Goal: Information Seeking & Learning: Learn about a topic

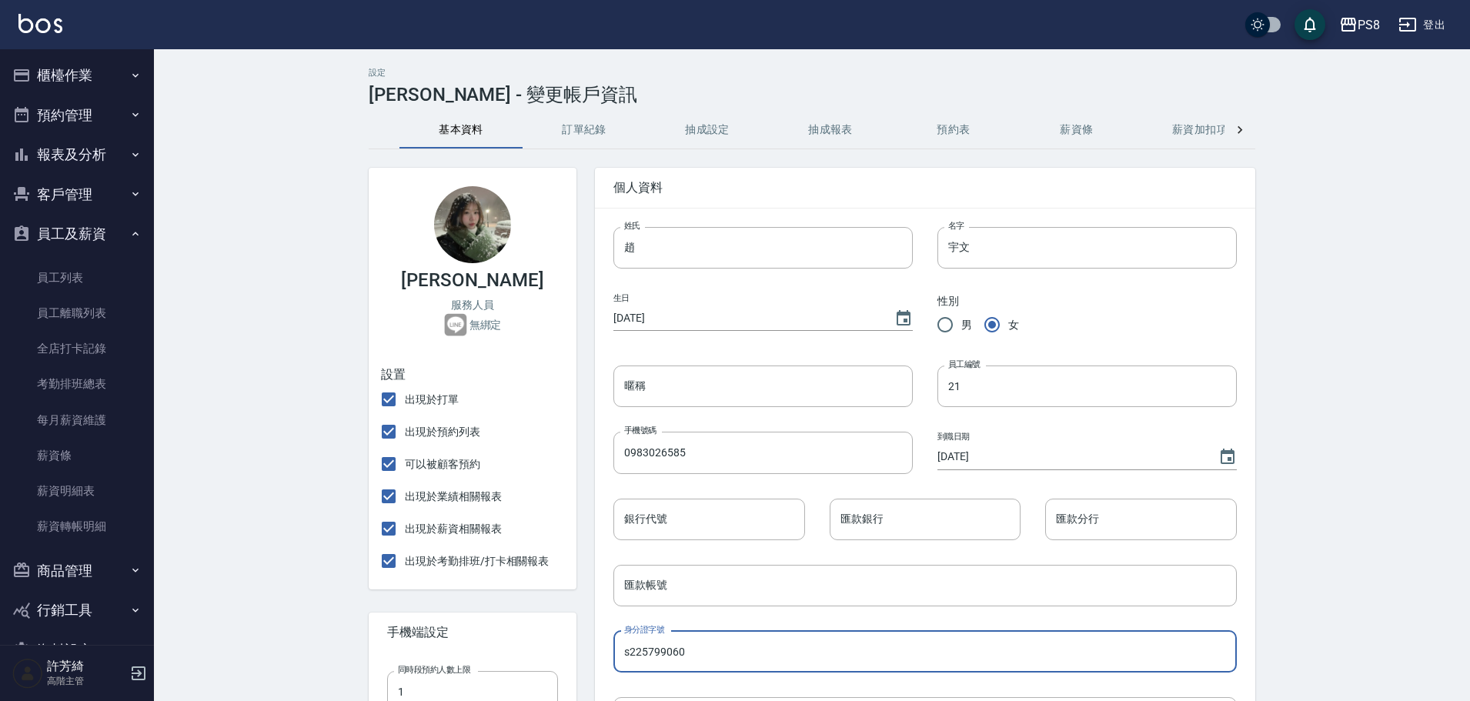
click at [86, 238] on button "員工及薪資" at bounding box center [77, 234] width 142 height 40
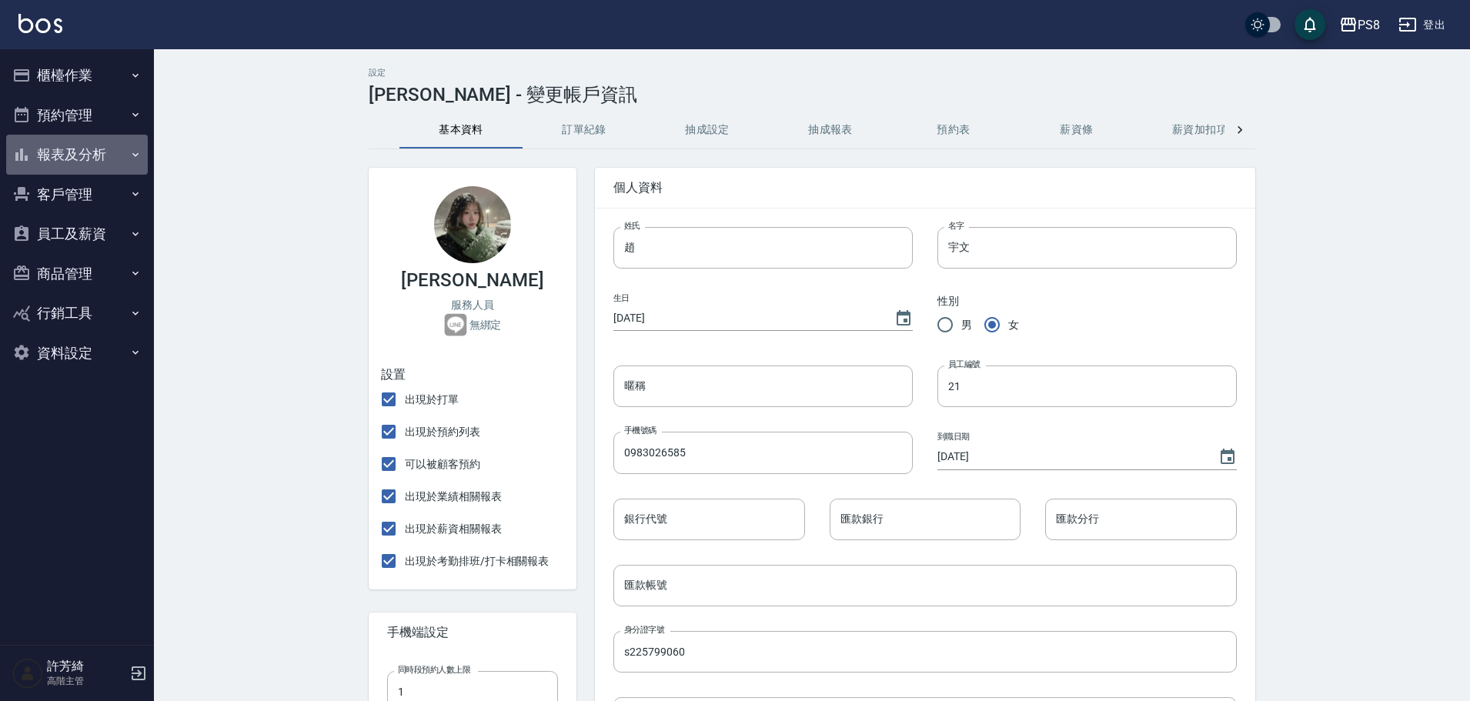
click at [73, 160] on button "報表及分析" at bounding box center [77, 155] width 142 height 40
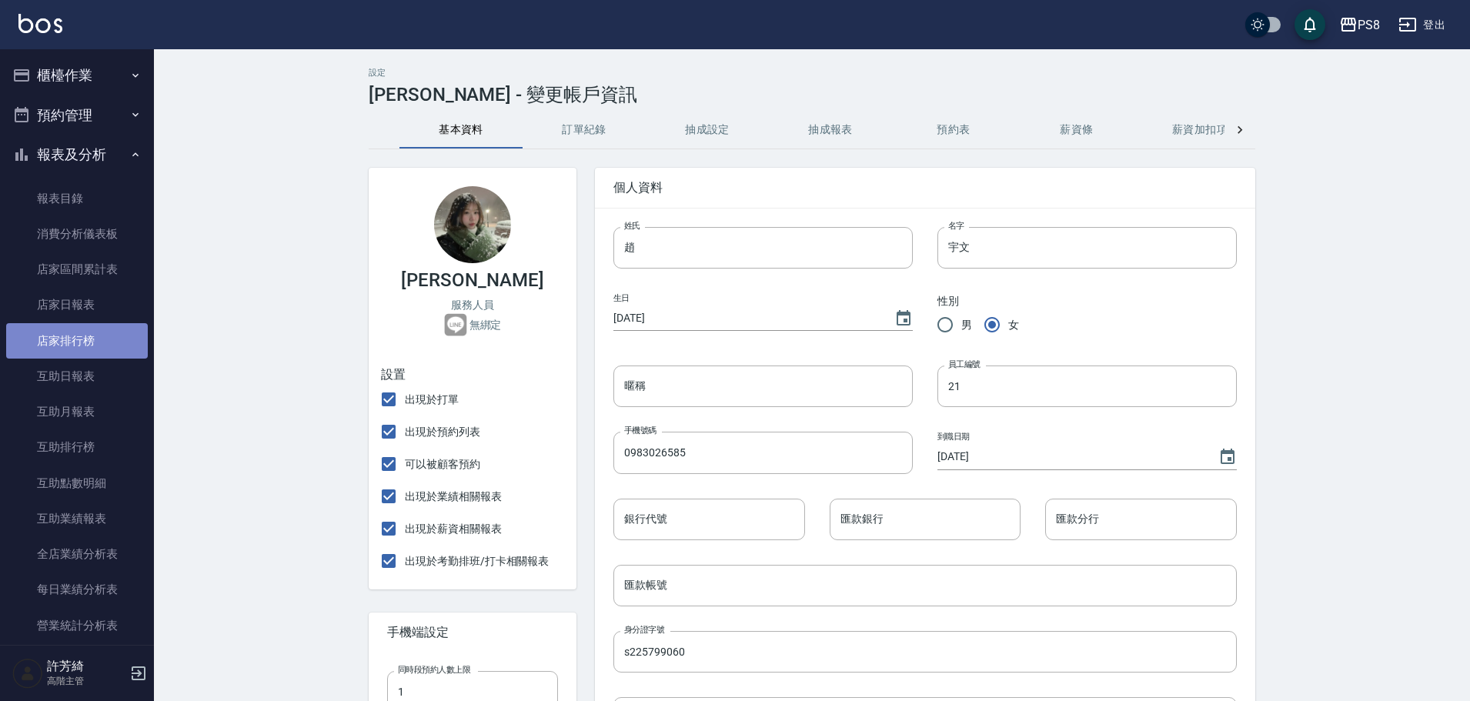
click at [78, 344] on link "店家排行榜" at bounding box center [77, 340] width 142 height 35
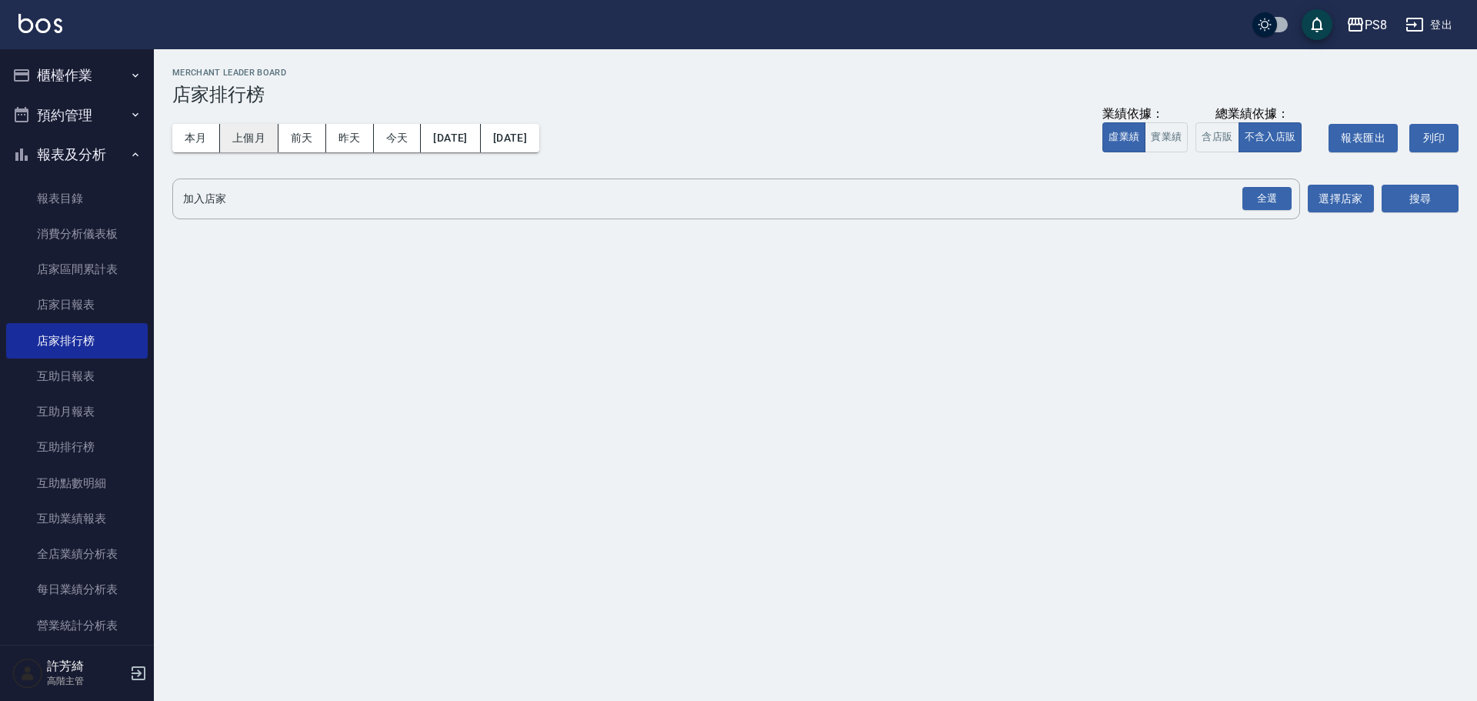
click at [252, 141] on button "上個月" at bounding box center [249, 138] width 58 height 28
click at [539, 139] on button "[DATE]" at bounding box center [510, 138] width 58 height 28
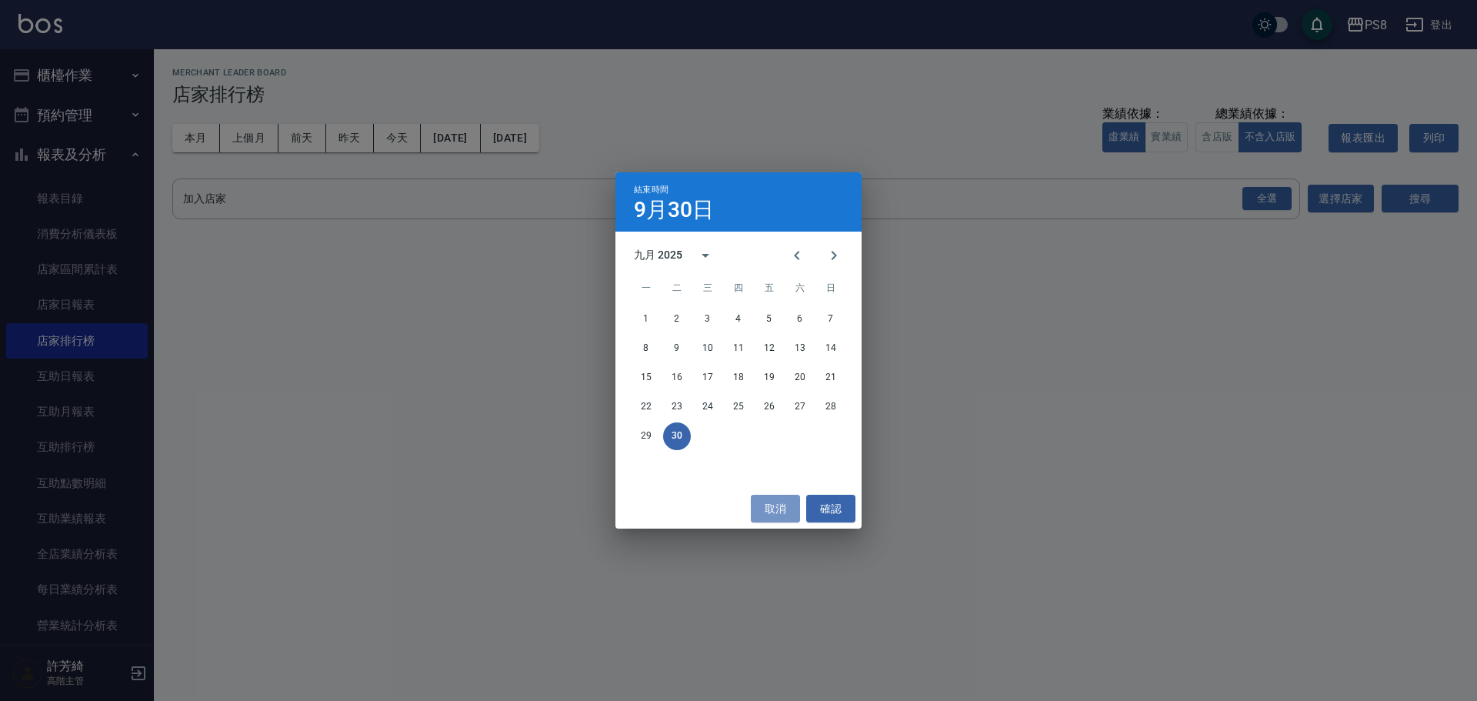
drag, startPoint x: 789, startPoint y: 506, endPoint x: 767, endPoint y: 492, distance: 25.2
click at [787, 506] on button "取消" at bounding box center [775, 509] width 49 height 28
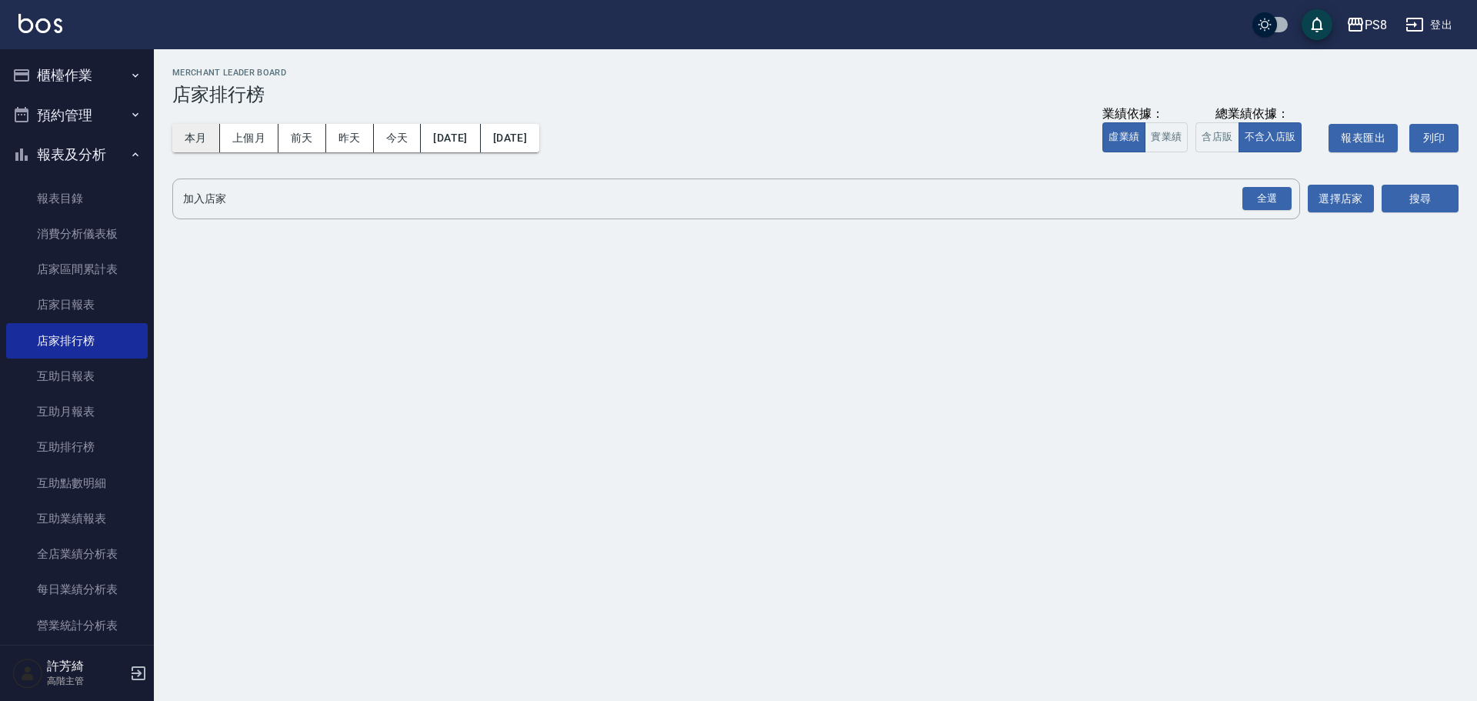
click at [202, 139] on button "本月" at bounding box center [196, 138] width 48 height 28
click at [539, 140] on button "[DATE]" at bounding box center [510, 138] width 58 height 28
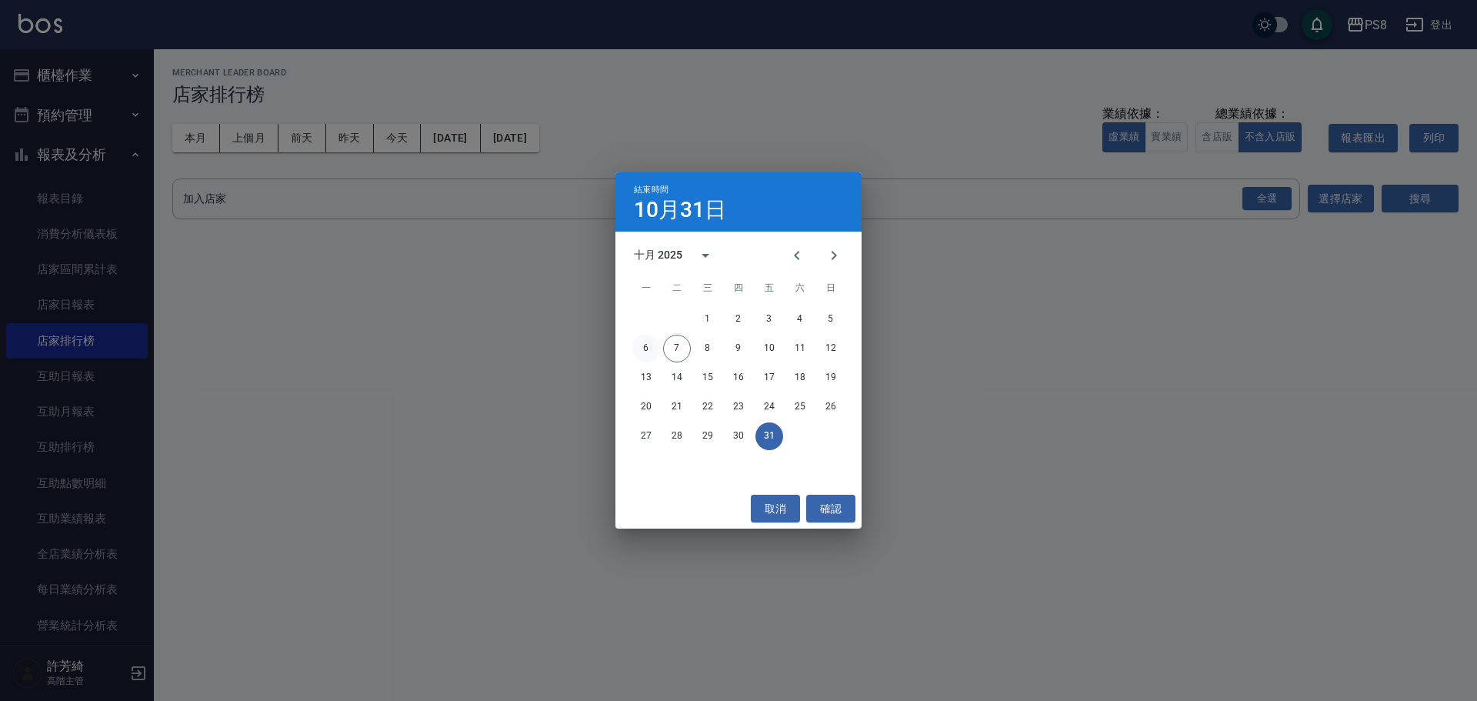
click at [649, 354] on button "6" at bounding box center [646, 349] width 28 height 28
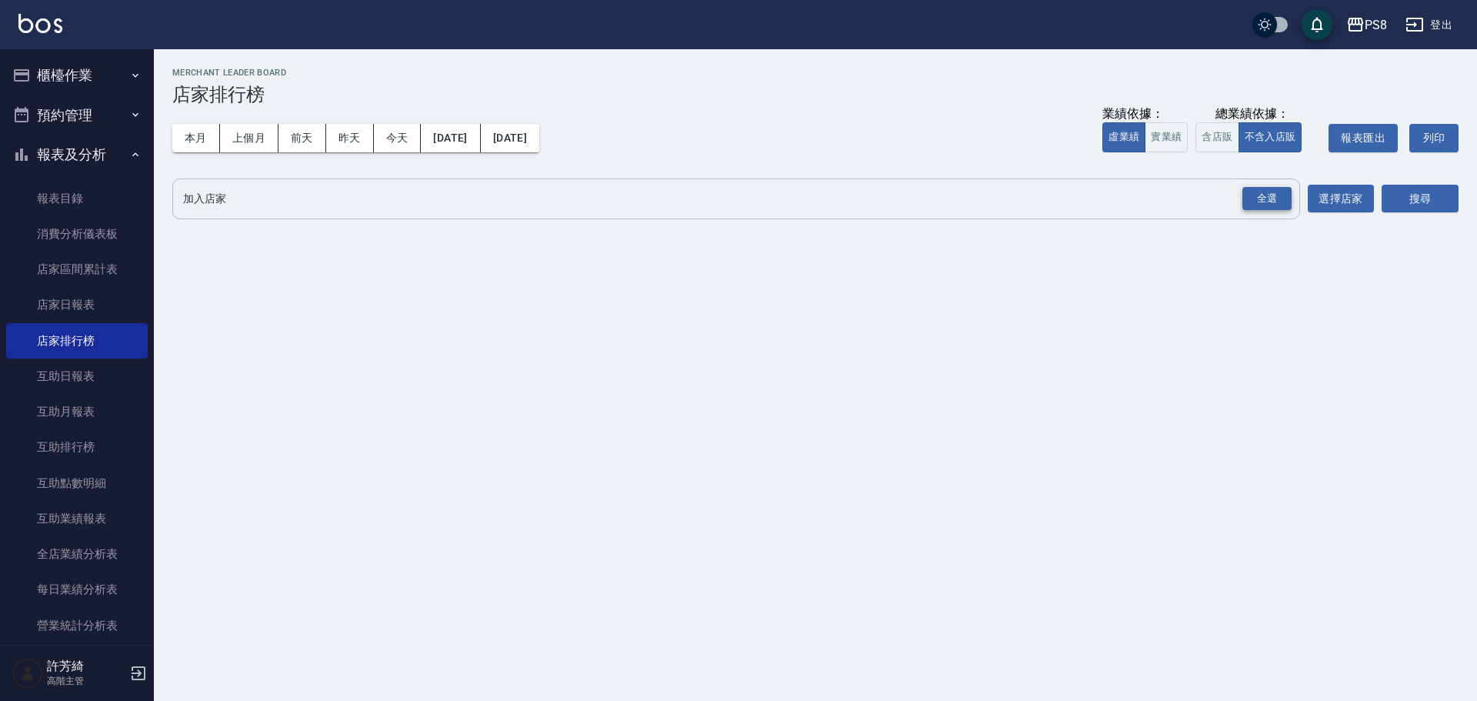
click at [1265, 206] on div "全選" at bounding box center [1267, 199] width 49 height 24
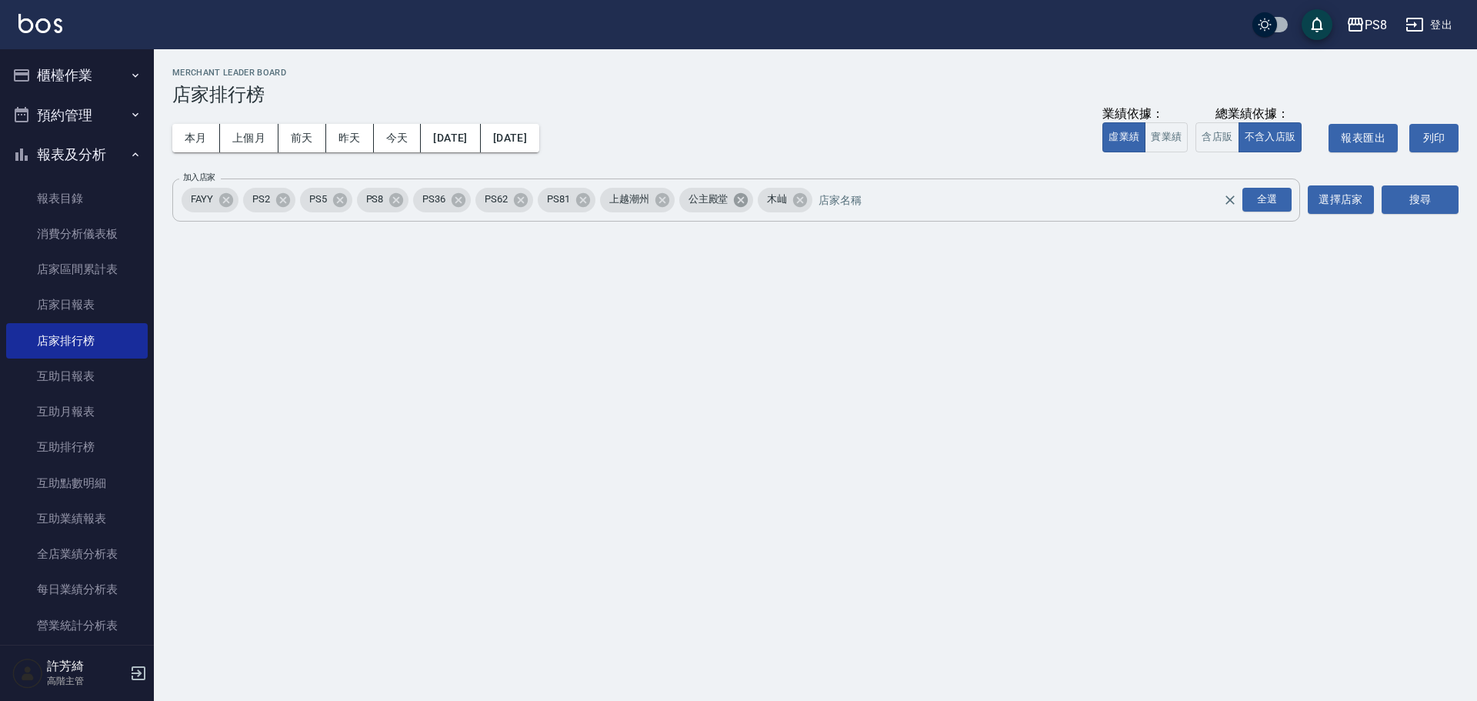
click at [748, 199] on icon at bounding box center [741, 199] width 14 height 14
drag, startPoint x: 666, startPoint y: 200, endPoint x: 353, endPoint y: 123, distance: 322.5
click at [663, 200] on icon at bounding box center [662, 200] width 17 height 17
click at [228, 199] on icon at bounding box center [226, 200] width 17 height 17
click at [1427, 184] on div "搜尋" at bounding box center [1420, 200] width 77 height 43
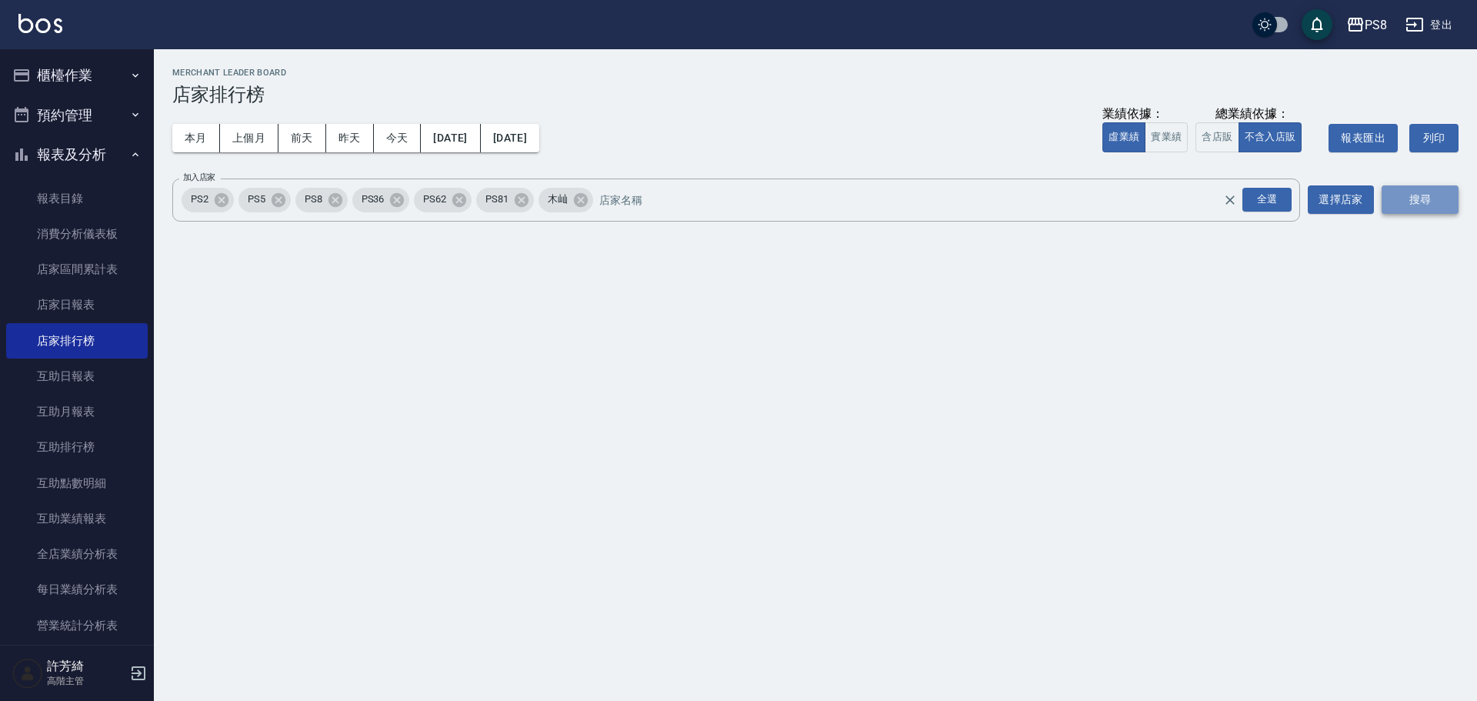
click at [1414, 211] on button "搜尋" at bounding box center [1420, 199] width 77 height 28
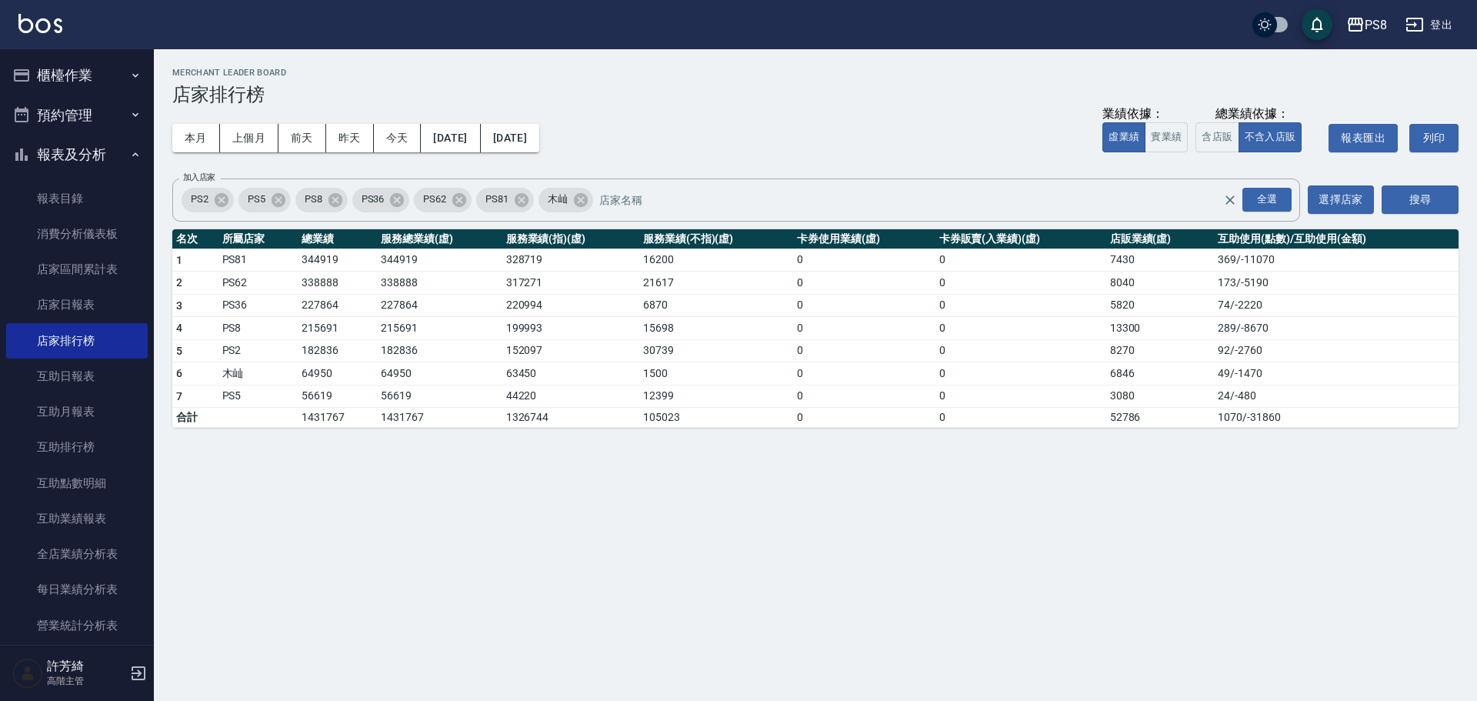
click at [248, 137] on button "上個月" at bounding box center [249, 138] width 58 height 28
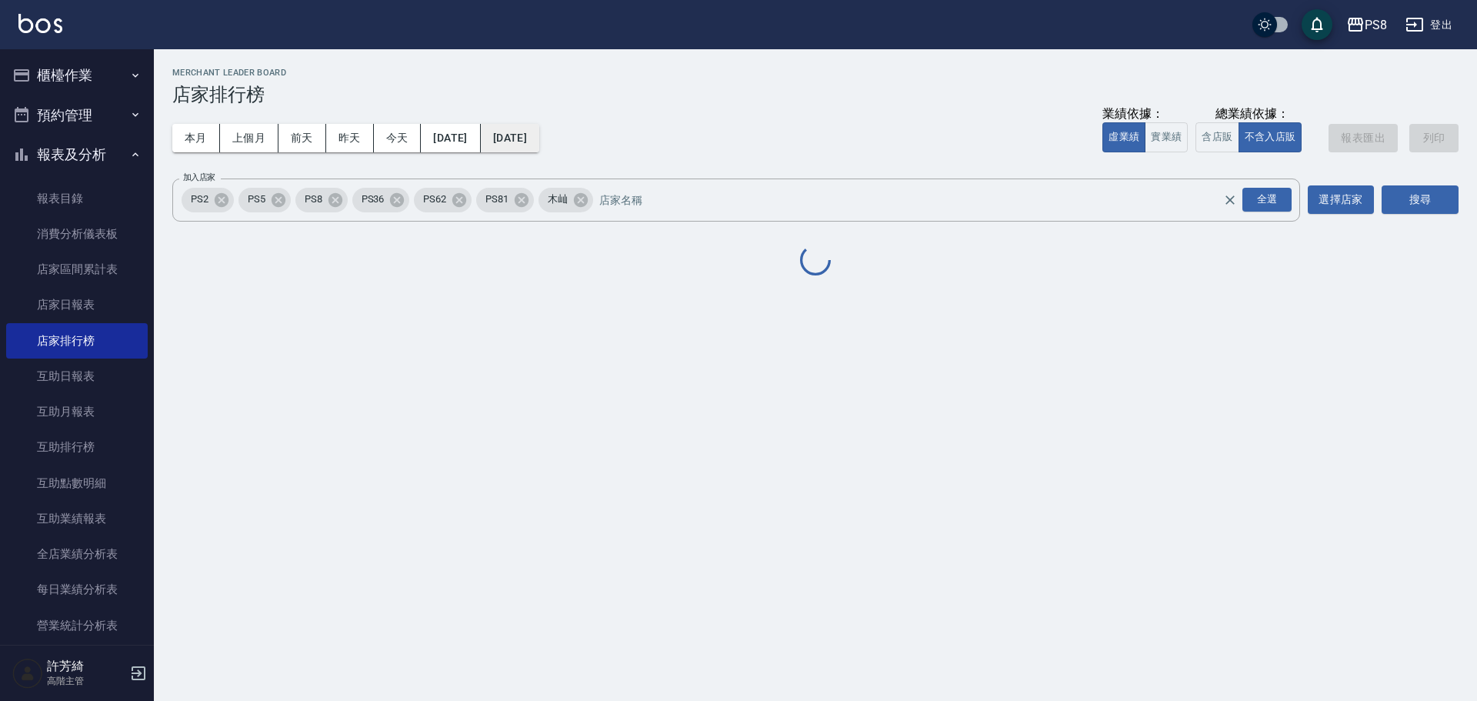
click at [539, 140] on button "[DATE]" at bounding box center [510, 138] width 58 height 28
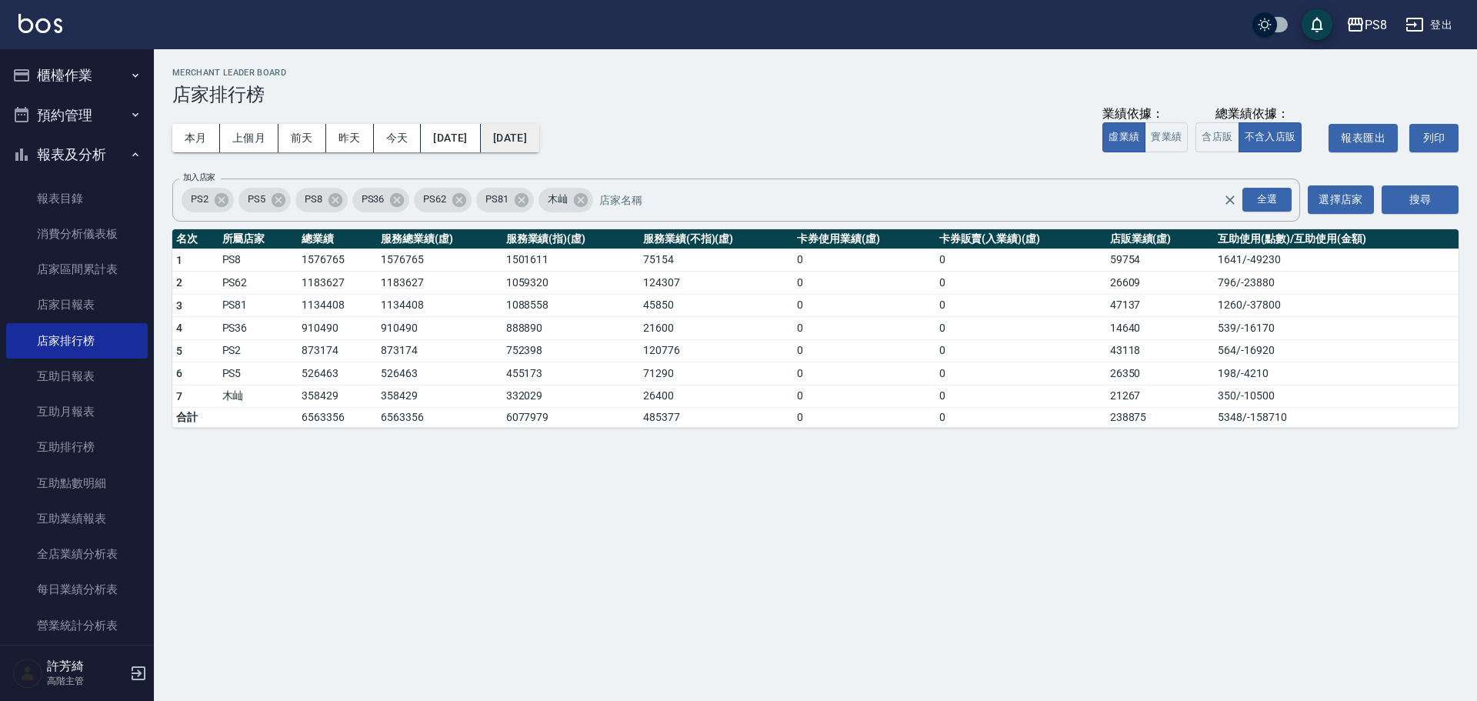
click at [539, 134] on button "[DATE]" at bounding box center [510, 138] width 58 height 28
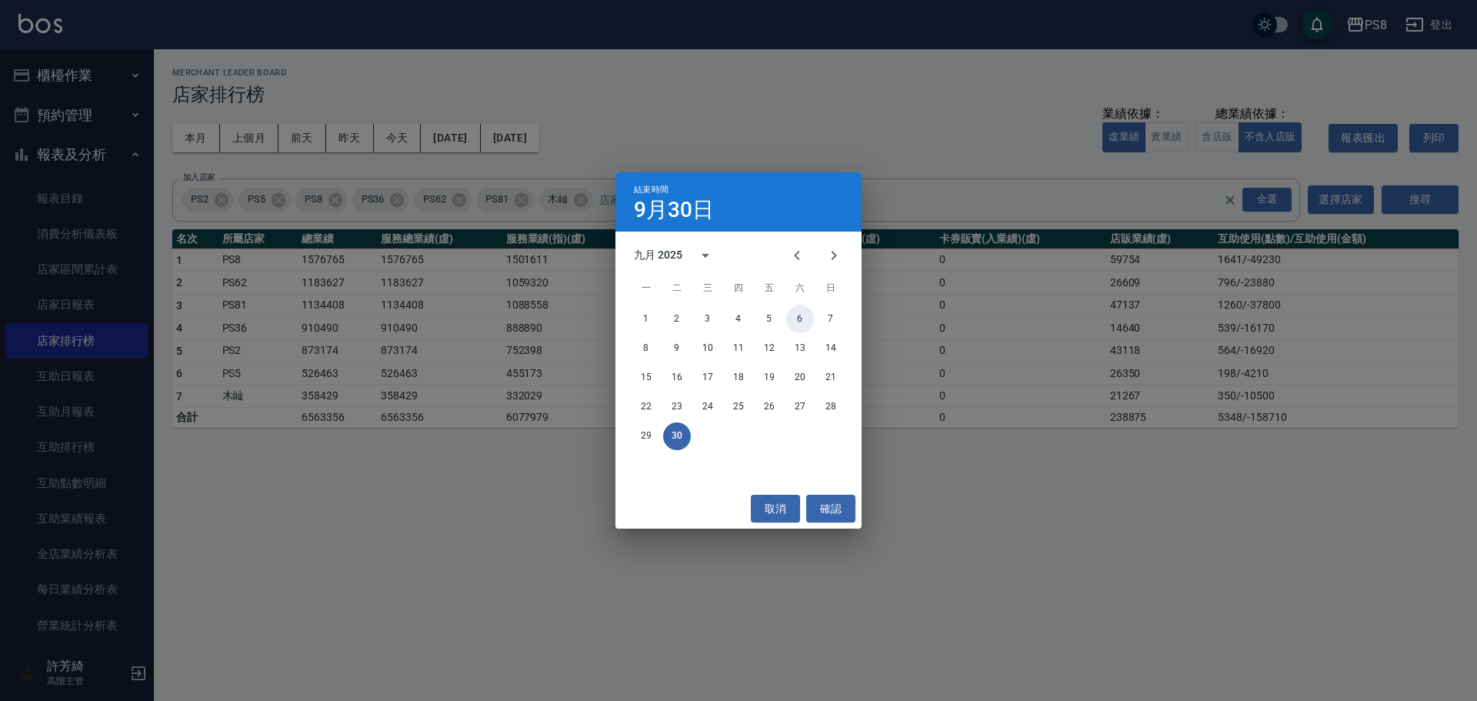
click at [806, 313] on button "6" at bounding box center [800, 319] width 28 height 28
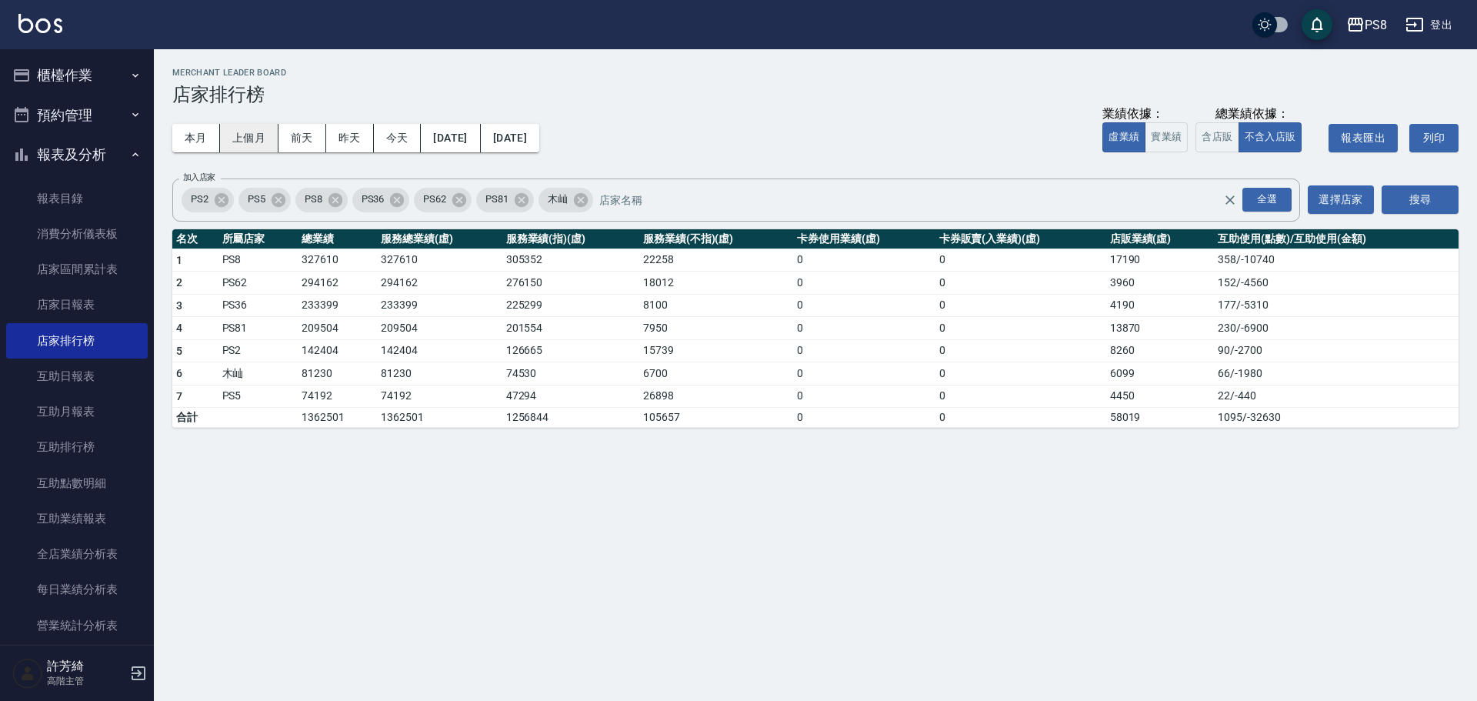
click at [245, 144] on button "上個月" at bounding box center [249, 138] width 58 height 28
click at [539, 136] on button "[DATE]" at bounding box center [510, 138] width 58 height 28
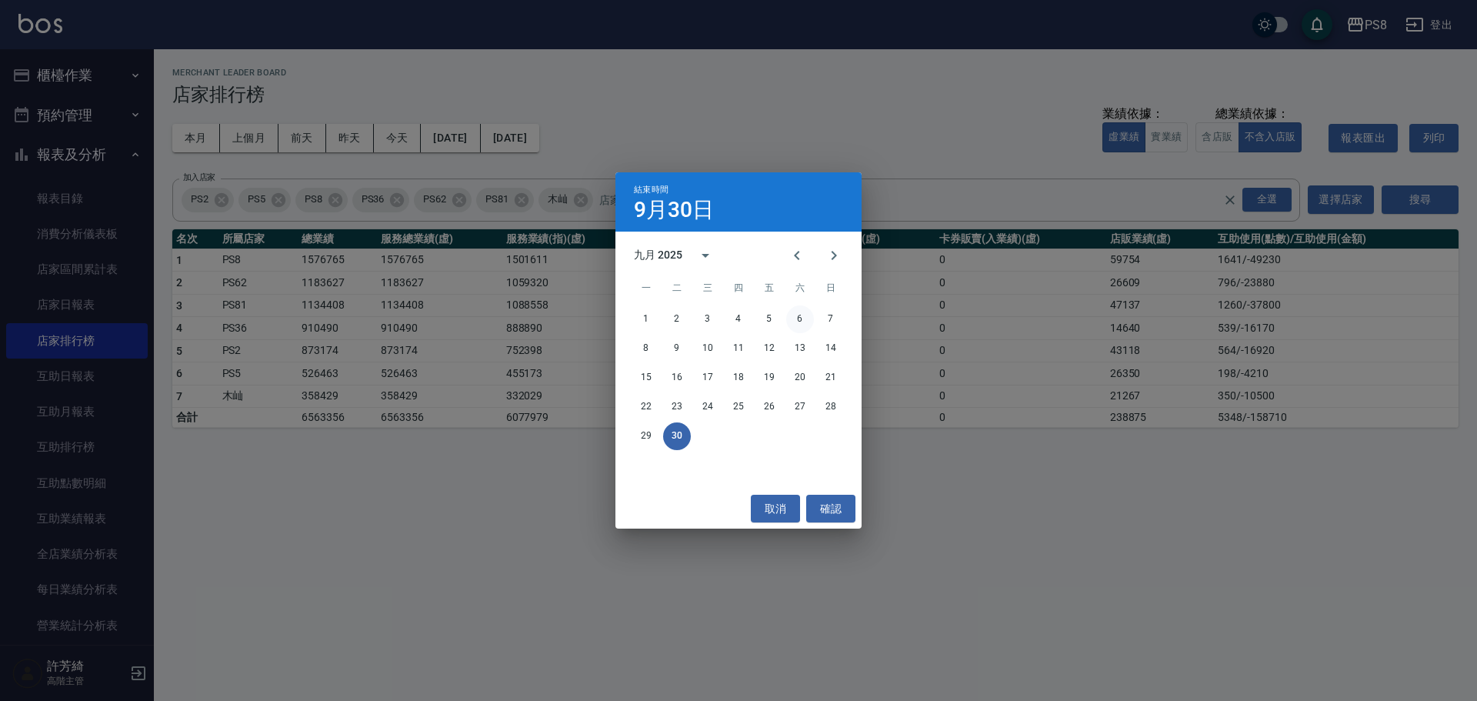
click at [794, 319] on button "6" at bounding box center [800, 319] width 28 height 28
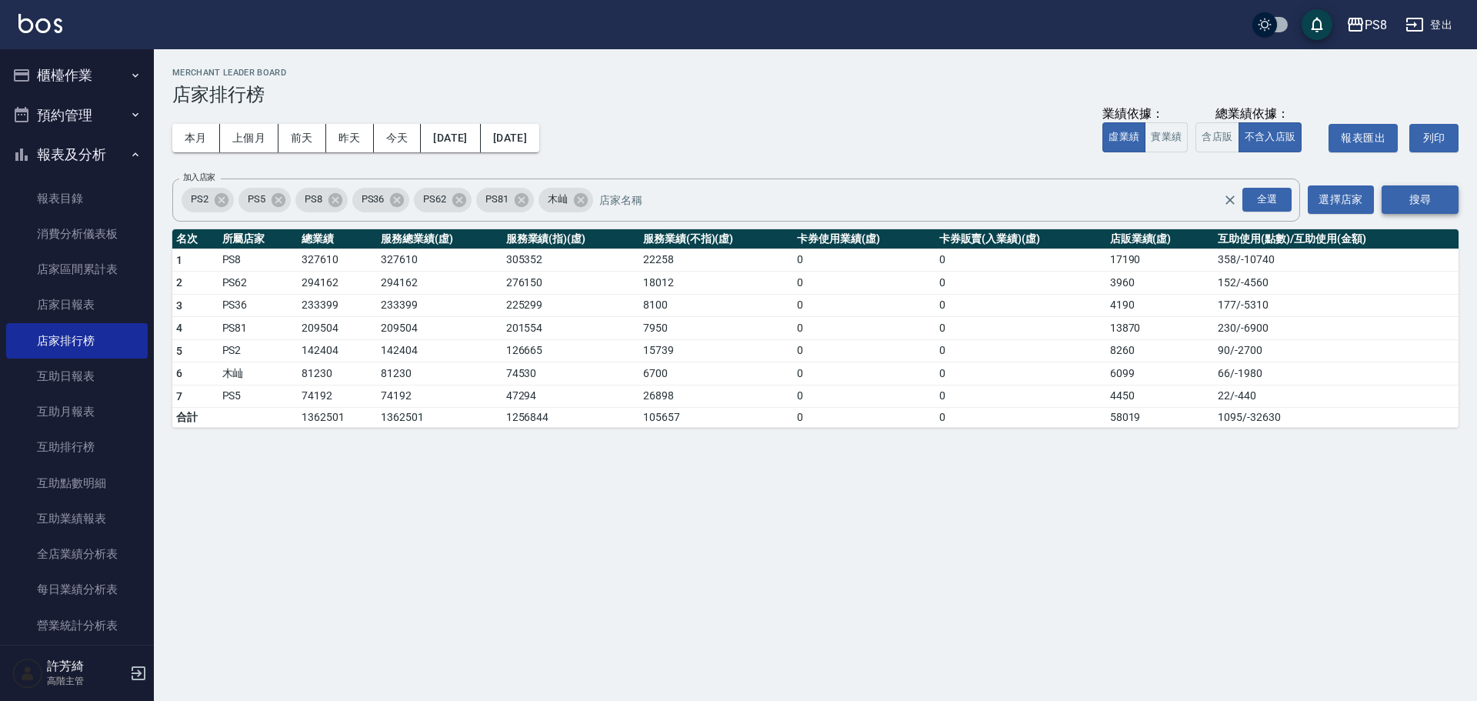
click at [1430, 199] on button "搜尋" at bounding box center [1420, 199] width 77 height 28
click at [189, 142] on button "本月" at bounding box center [196, 138] width 48 height 28
click at [539, 135] on button "[DATE]" at bounding box center [510, 138] width 58 height 28
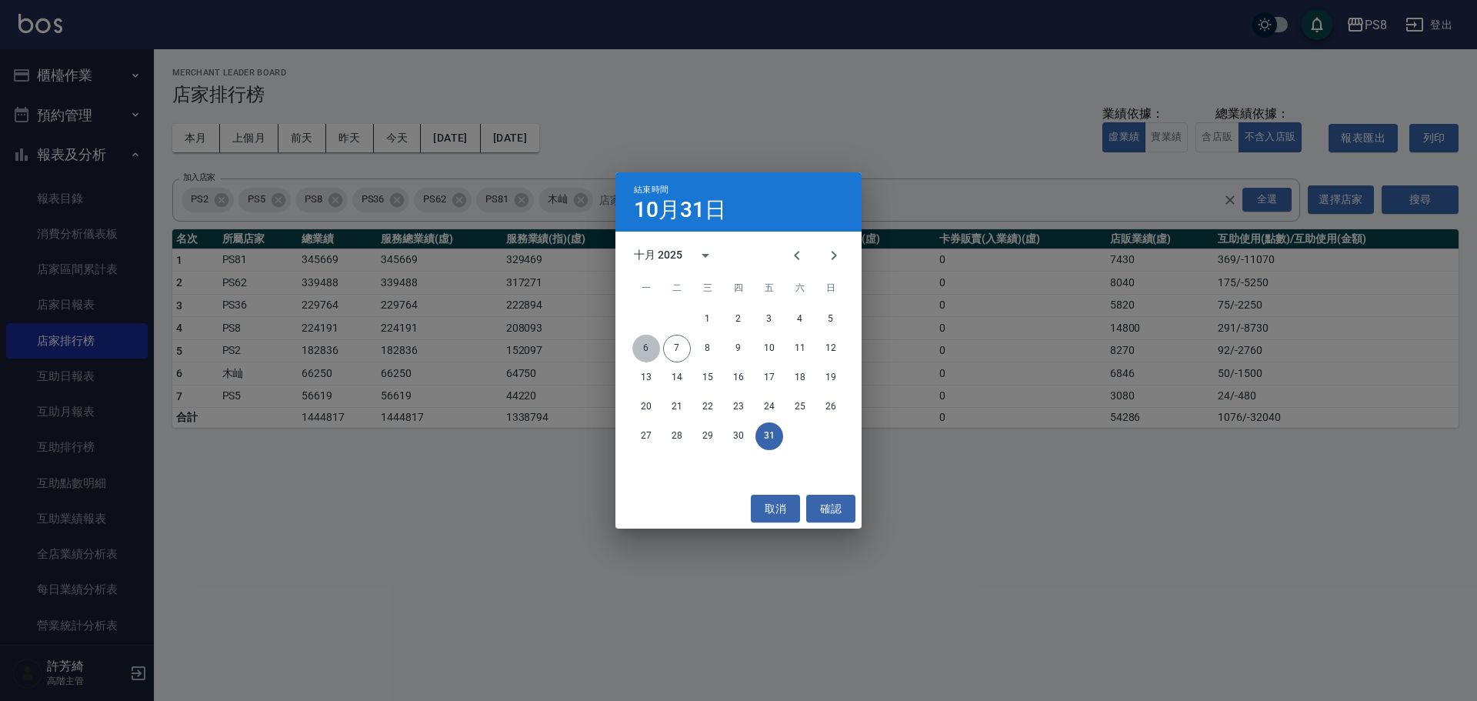
click at [647, 344] on button "6" at bounding box center [646, 349] width 28 height 28
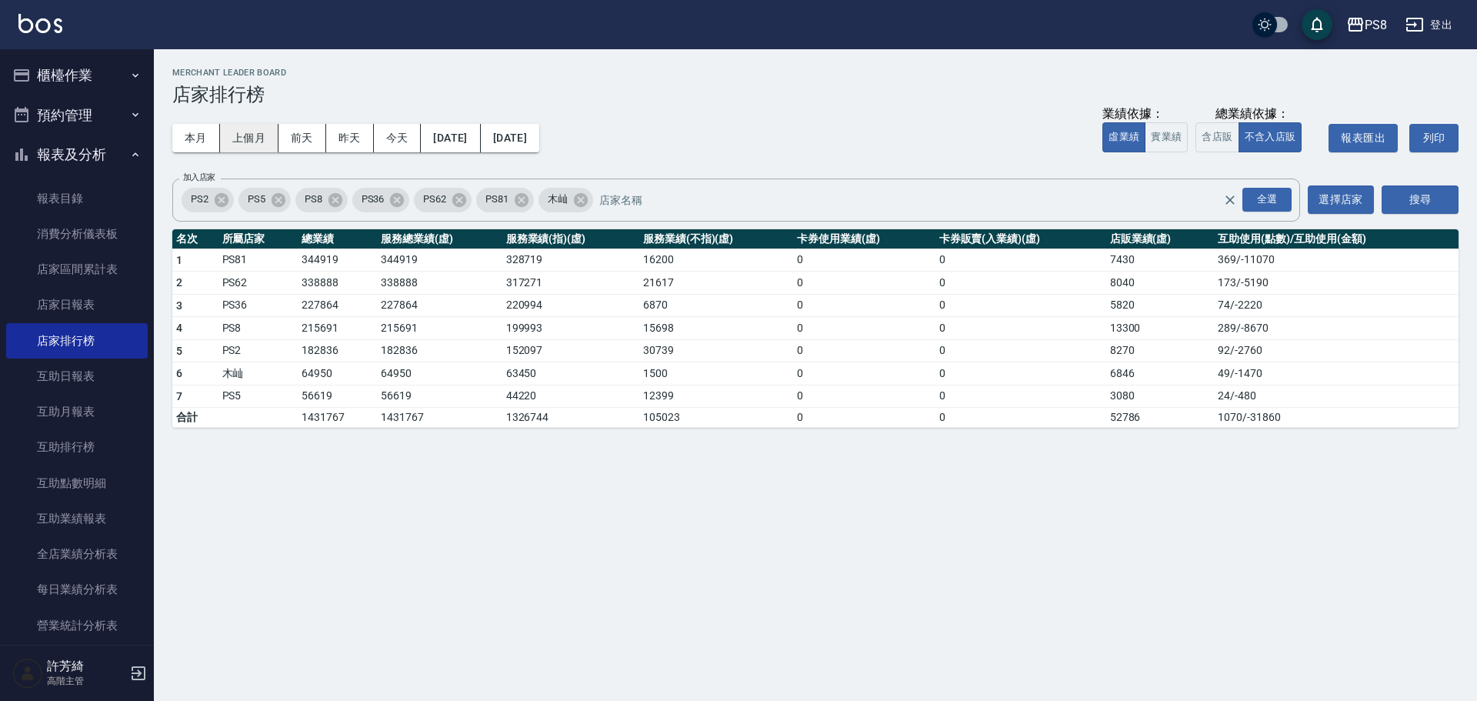
click at [257, 135] on button "上個月" at bounding box center [249, 138] width 58 height 28
click at [539, 139] on button "[DATE]" at bounding box center [510, 138] width 58 height 28
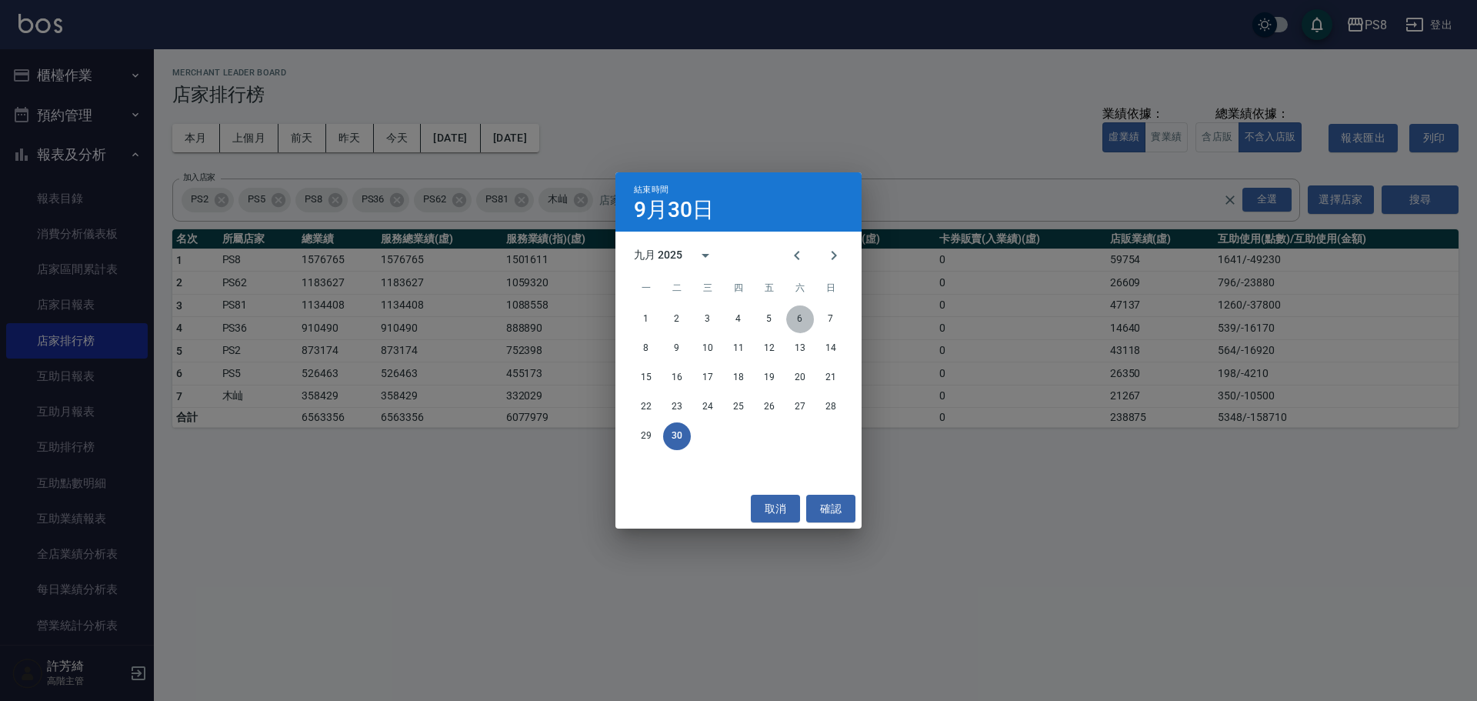
click at [799, 319] on button "6" at bounding box center [800, 319] width 28 height 28
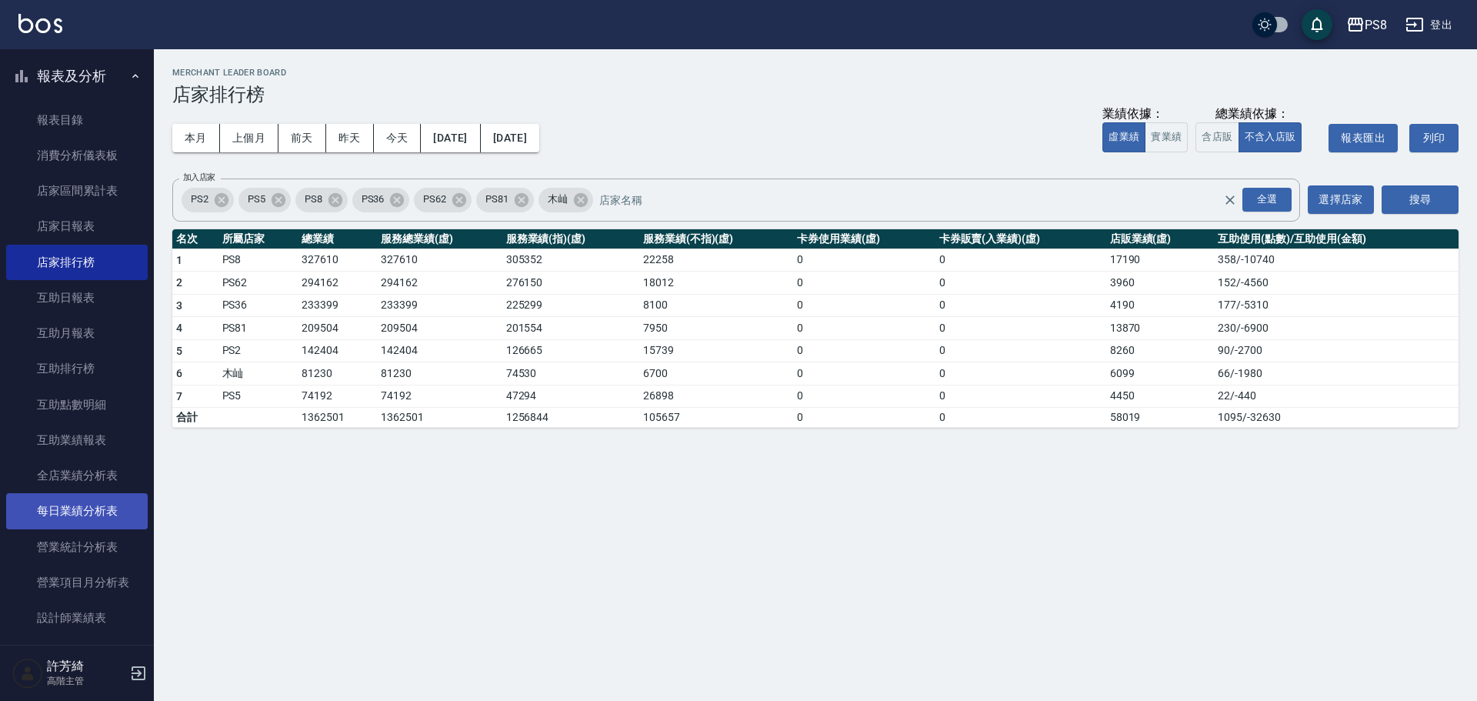
scroll to position [154, 0]
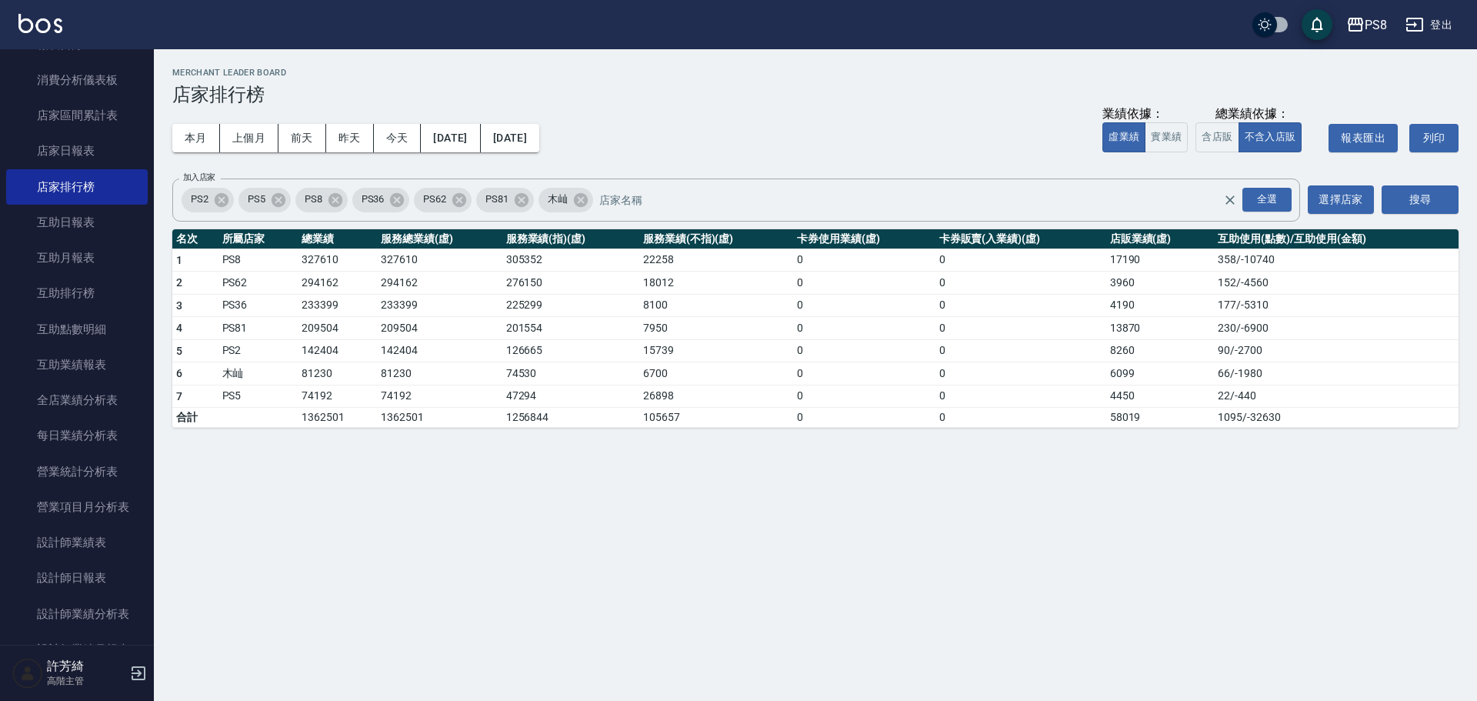
drag, startPoint x: 198, startPoint y: 135, endPoint x: 352, endPoint y: 100, distance: 158.5
click at [200, 134] on button "本月" at bounding box center [196, 138] width 48 height 28
click at [539, 145] on button "[DATE]" at bounding box center [510, 138] width 58 height 28
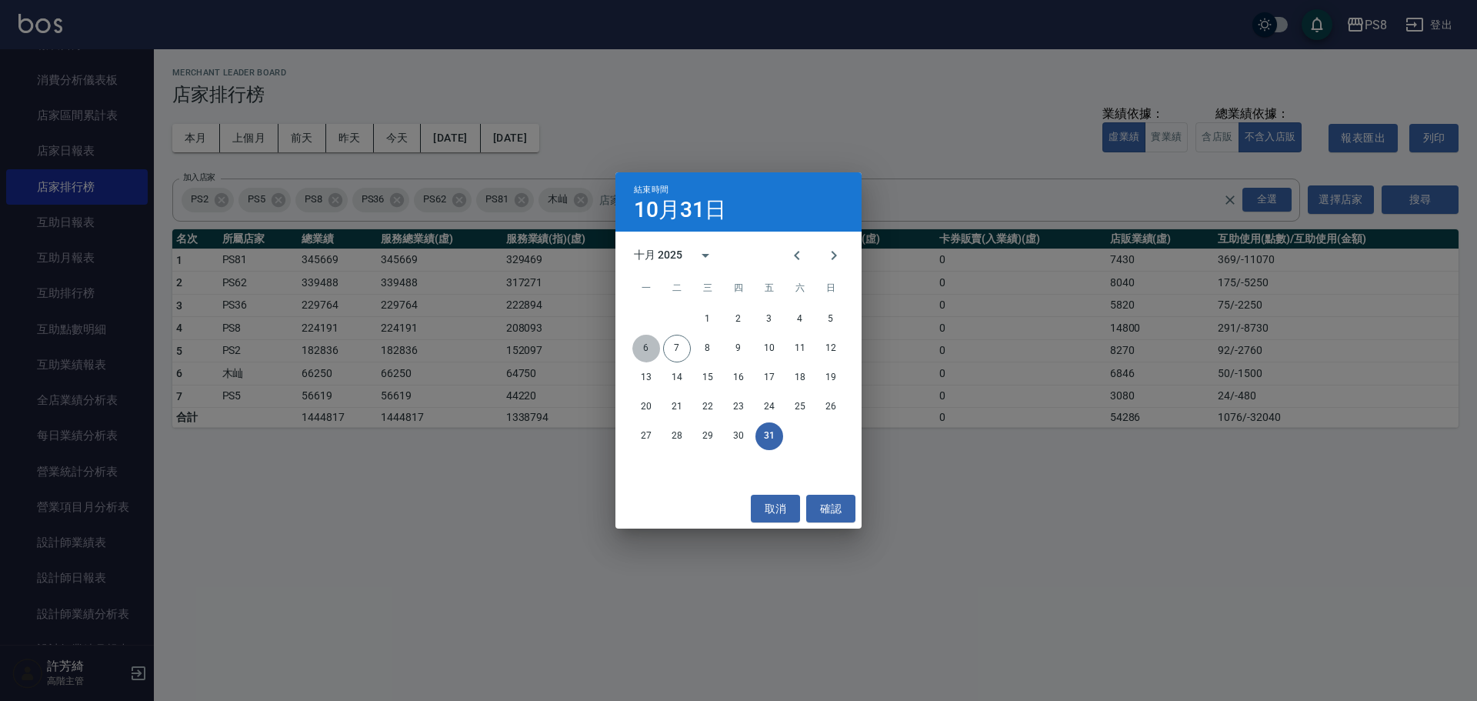
click at [641, 347] on button "6" at bounding box center [646, 349] width 28 height 28
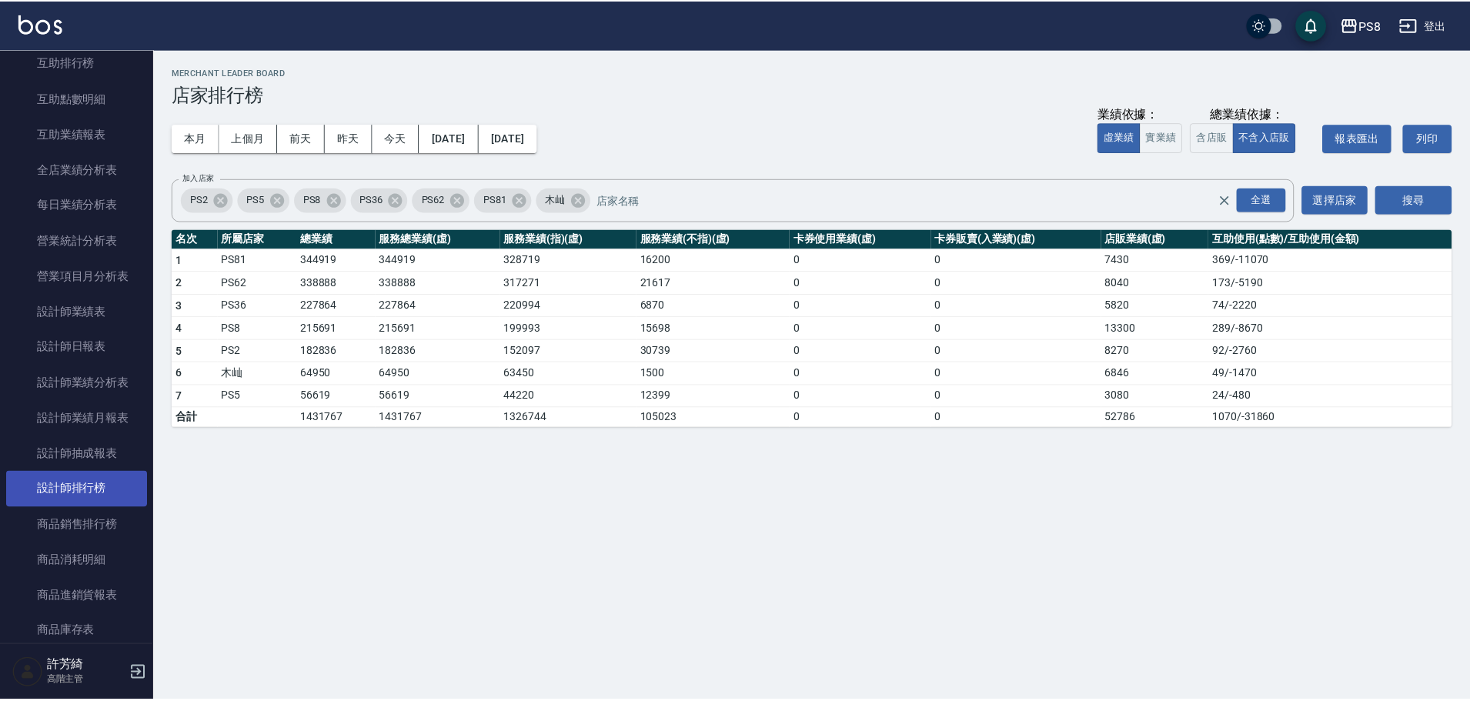
scroll to position [539, 0]
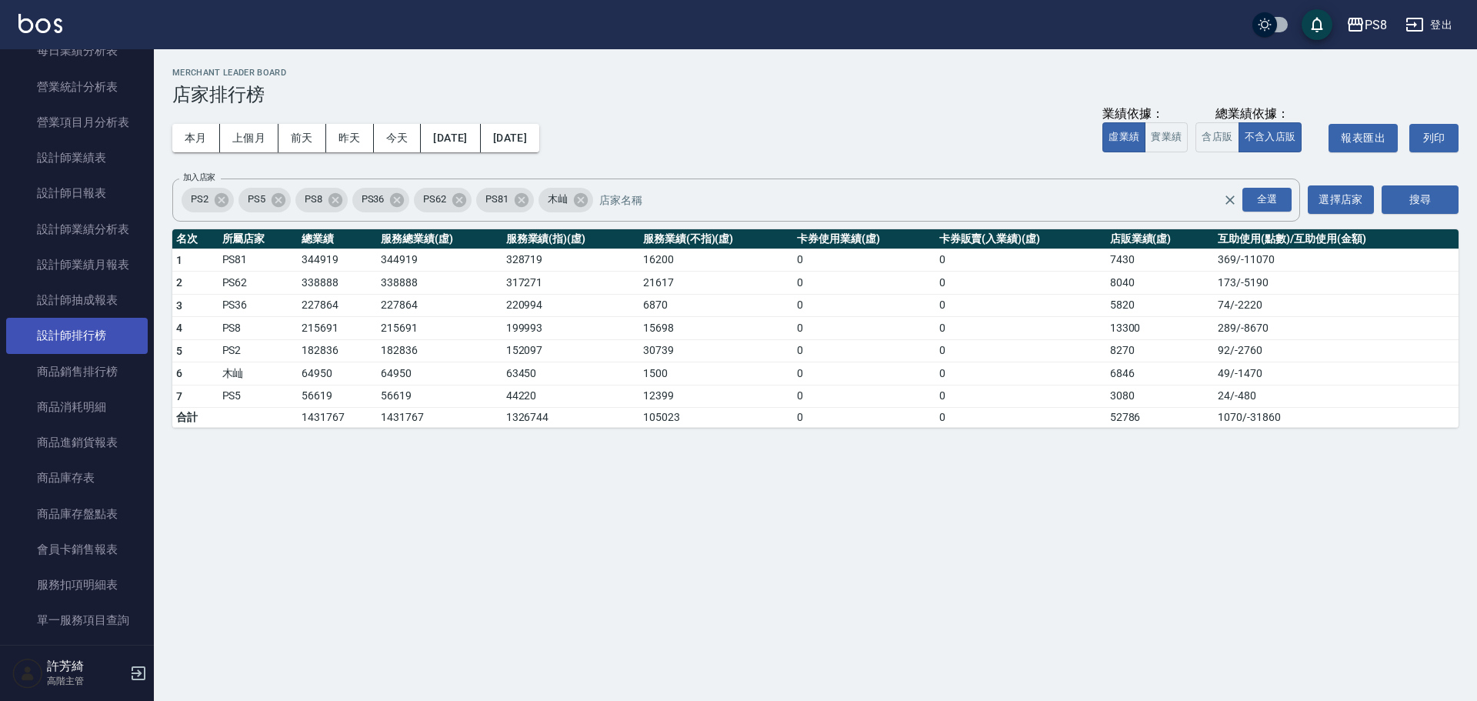
click at [105, 333] on link "設計師排行榜" at bounding box center [77, 335] width 142 height 35
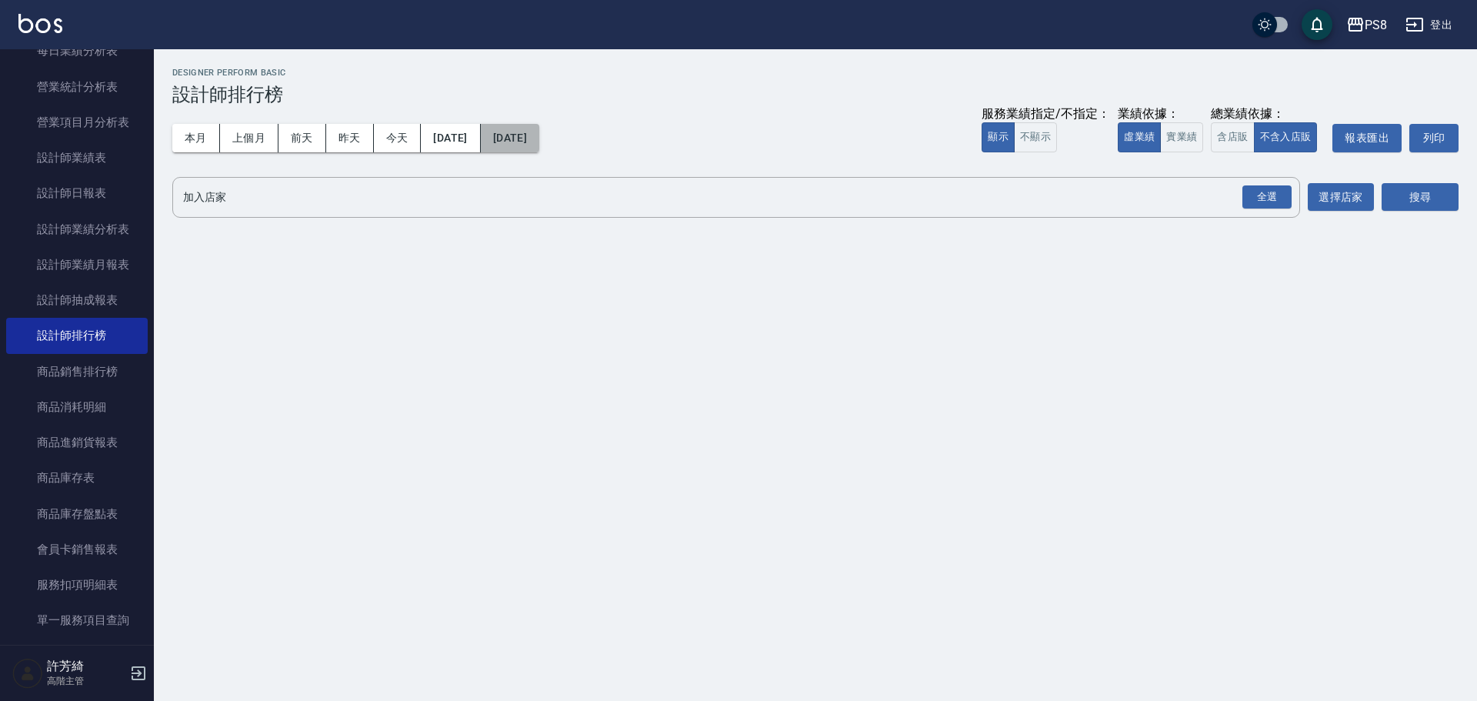
click at [539, 137] on button "[DATE]" at bounding box center [510, 138] width 58 height 28
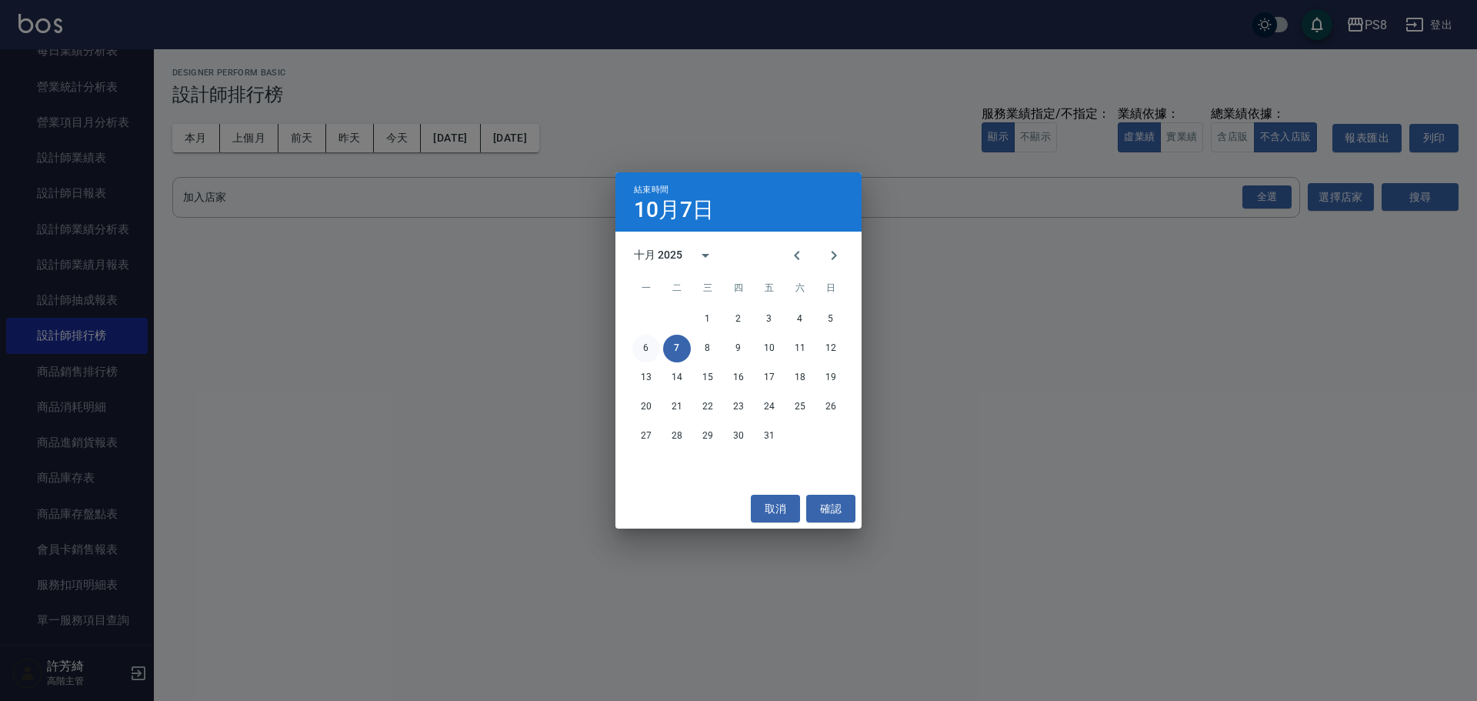
click at [639, 353] on button "6" at bounding box center [646, 349] width 28 height 28
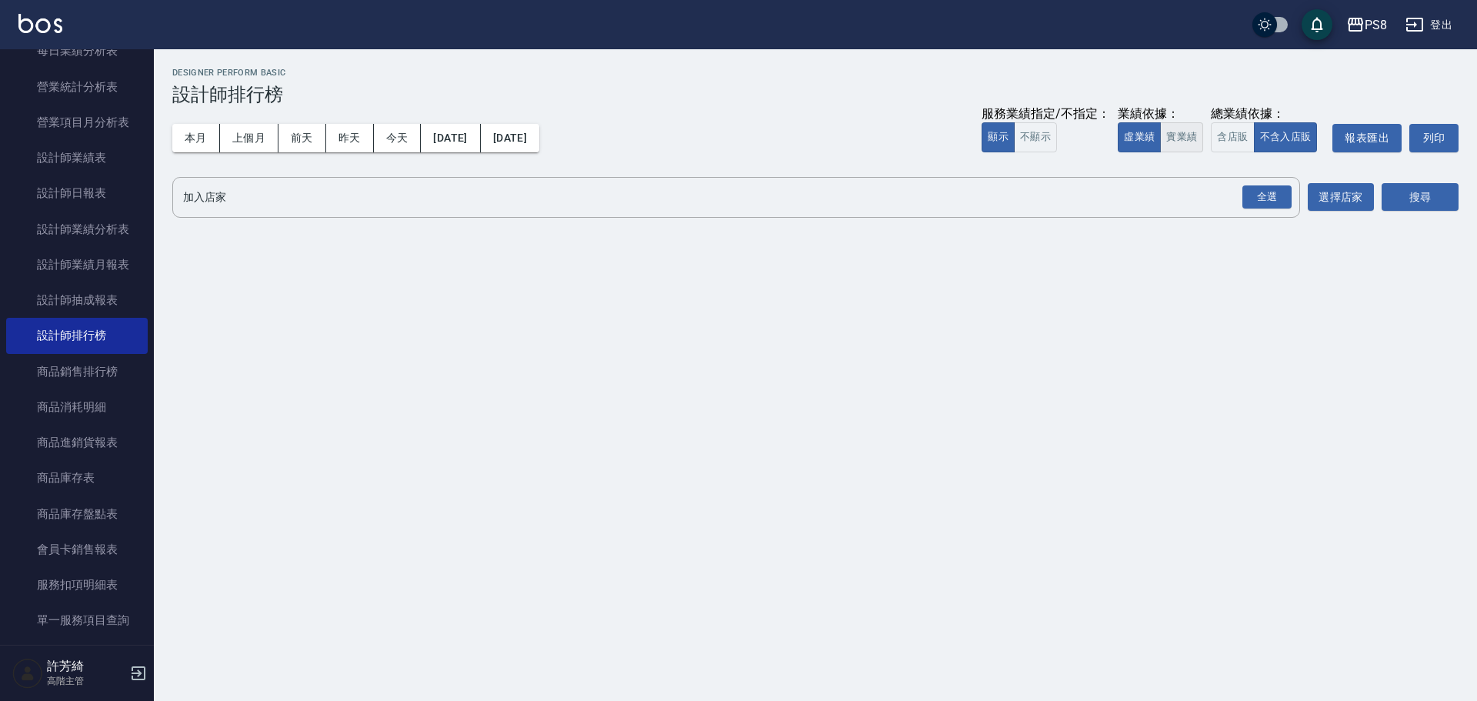
click at [1168, 138] on button "實業績" at bounding box center [1181, 137] width 43 height 30
click at [1263, 197] on div "全選" at bounding box center [1267, 197] width 49 height 24
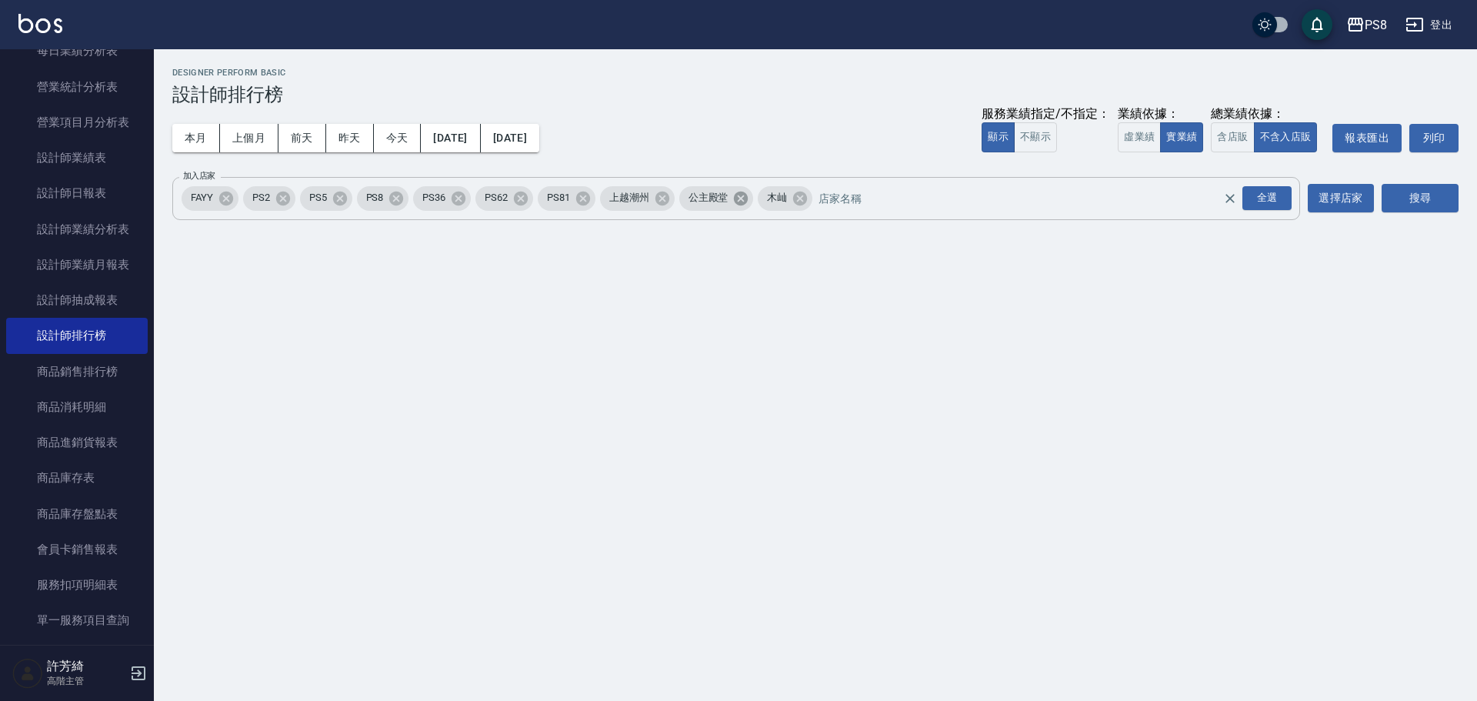
click at [739, 198] on icon at bounding box center [741, 198] width 14 height 14
click at [659, 195] on icon at bounding box center [662, 198] width 14 height 14
click at [226, 202] on icon at bounding box center [226, 198] width 14 height 14
click at [1430, 198] on button "搜尋" at bounding box center [1420, 198] width 77 height 28
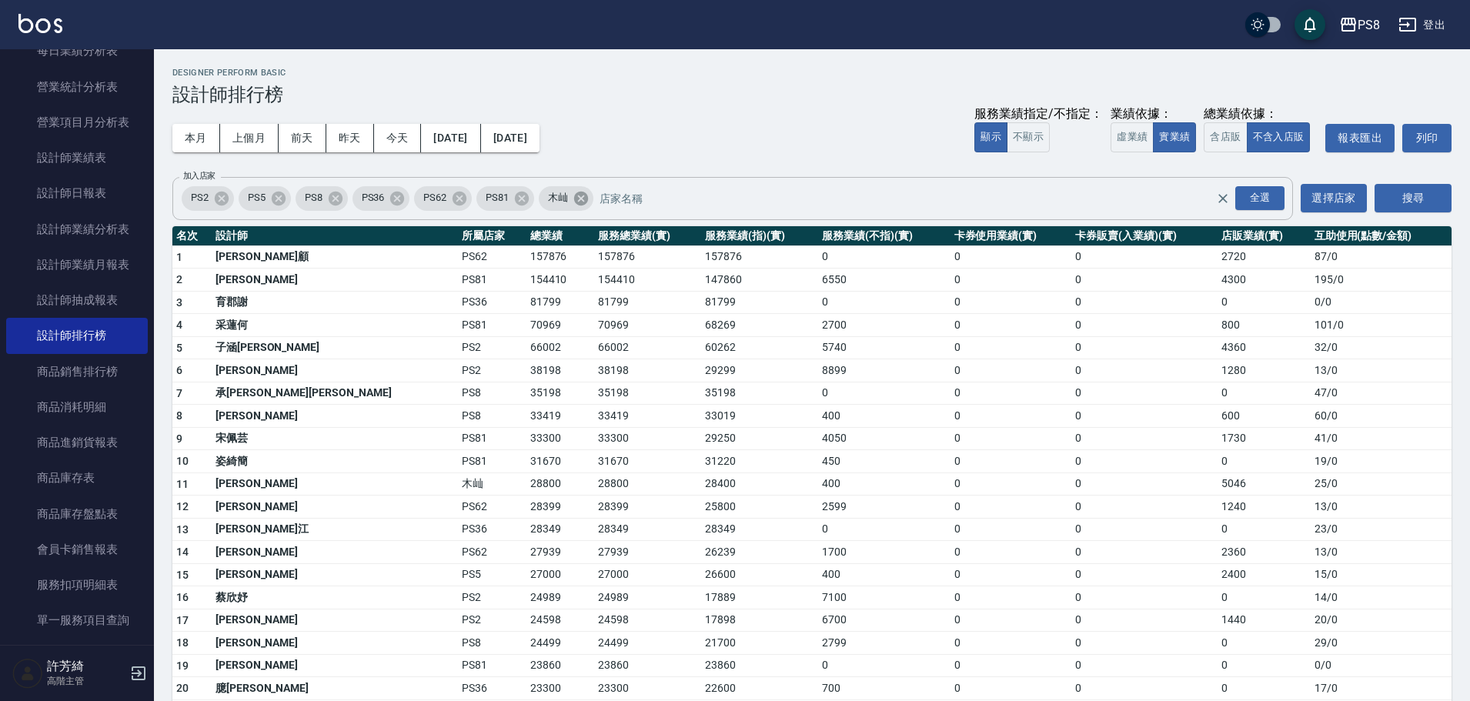
click at [586, 194] on icon at bounding box center [581, 198] width 14 height 14
click at [521, 195] on icon at bounding box center [521, 198] width 17 height 17
click at [464, 193] on icon at bounding box center [459, 198] width 14 height 14
click at [399, 197] on icon at bounding box center [397, 198] width 17 height 17
click at [278, 199] on icon at bounding box center [278, 198] width 17 height 17
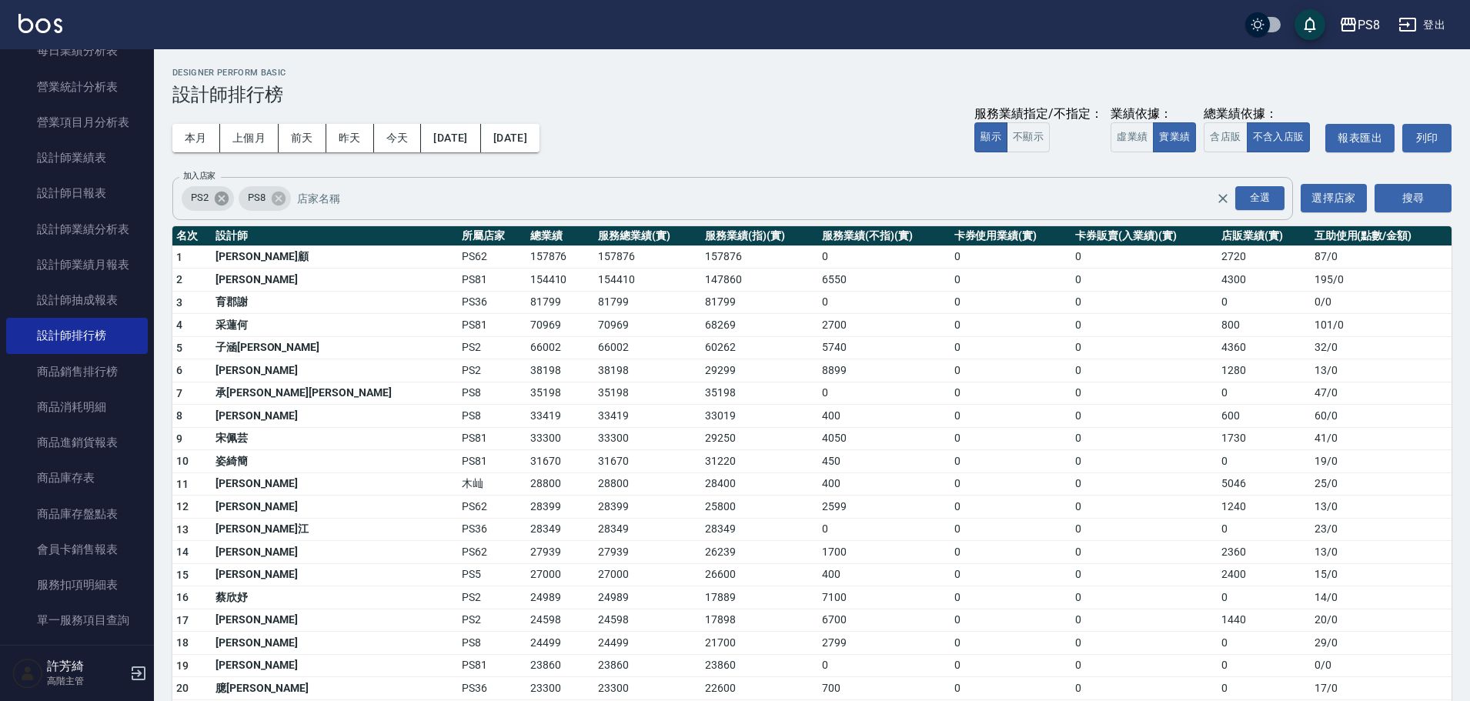
click at [222, 198] on icon at bounding box center [221, 198] width 17 height 17
drag, startPoint x: 1410, startPoint y: 210, endPoint x: 1381, endPoint y: 210, distance: 28.5
click at [1408, 210] on button "搜尋" at bounding box center [1412, 198] width 77 height 28
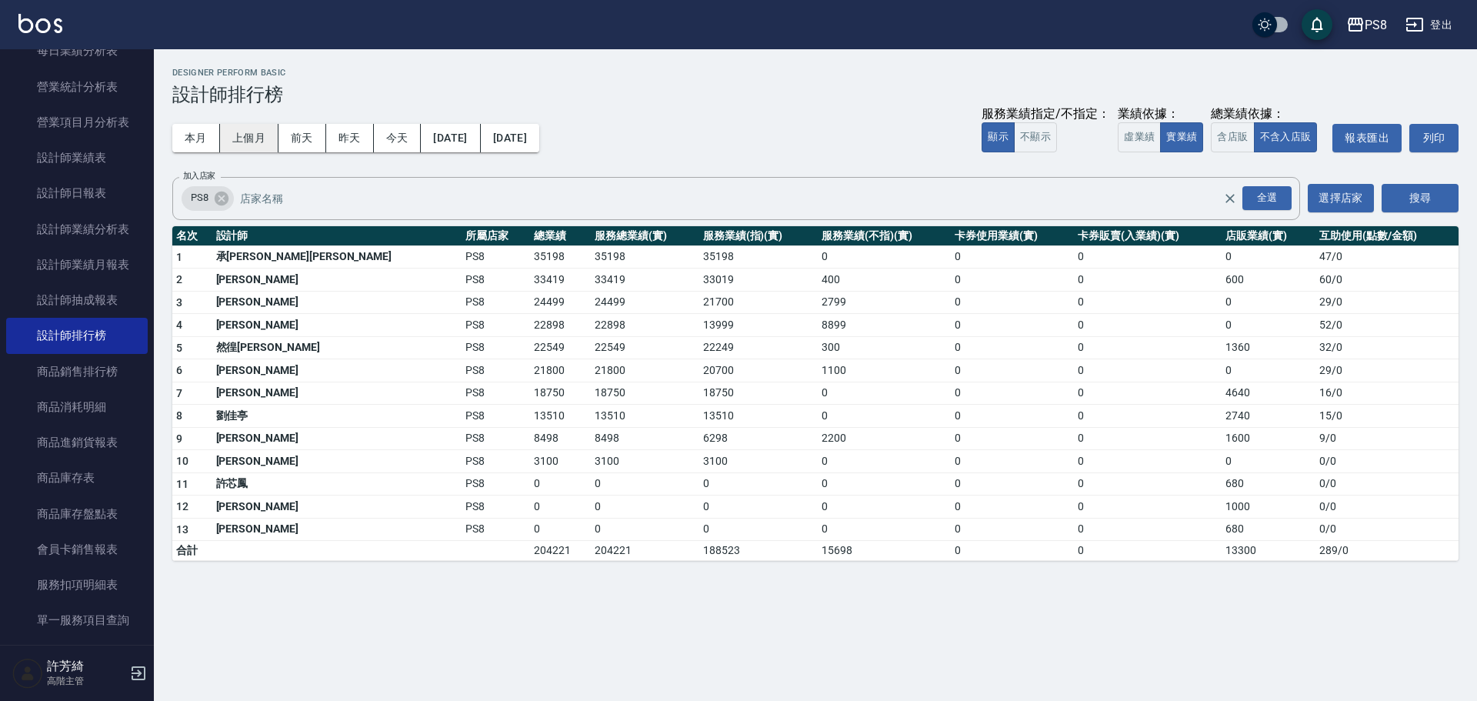
click at [242, 142] on button "上個月" at bounding box center [249, 138] width 58 height 28
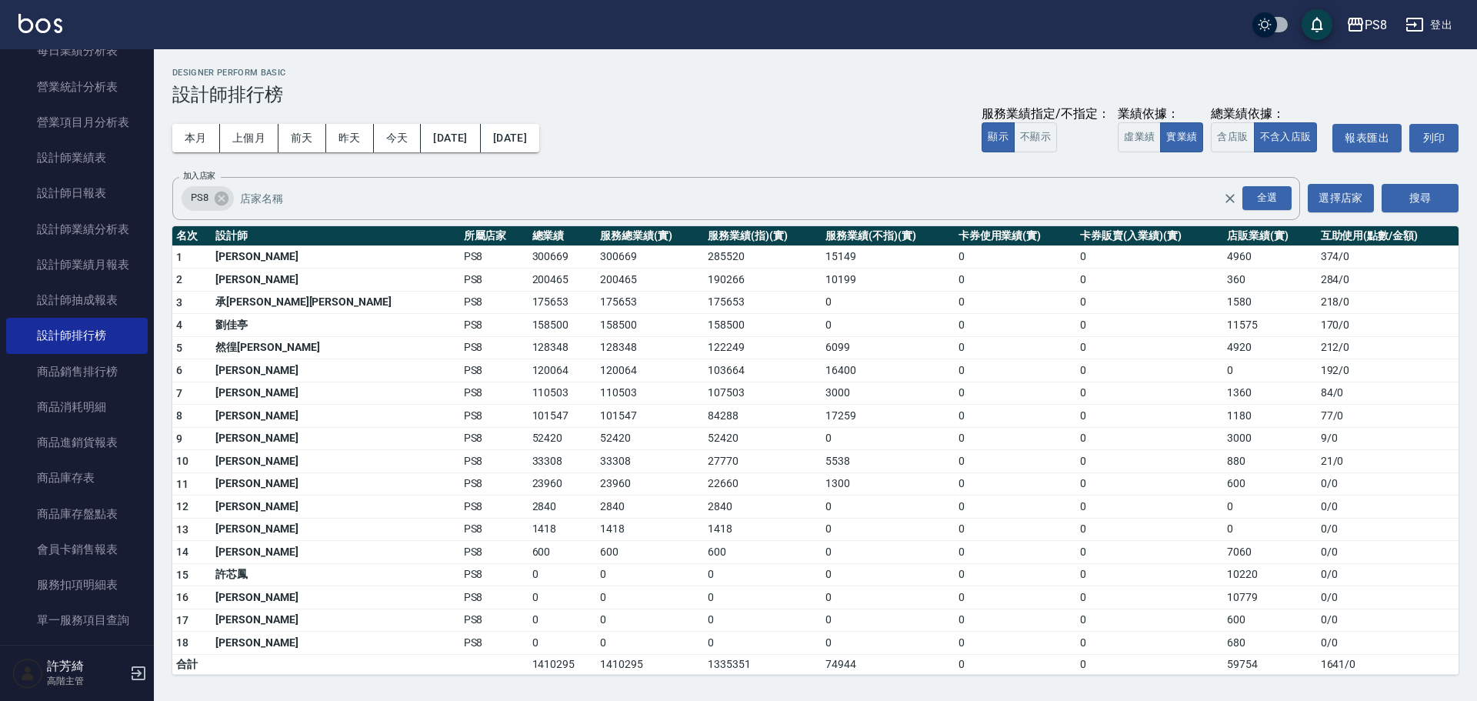
click at [539, 135] on button "[DATE]" at bounding box center [510, 138] width 58 height 28
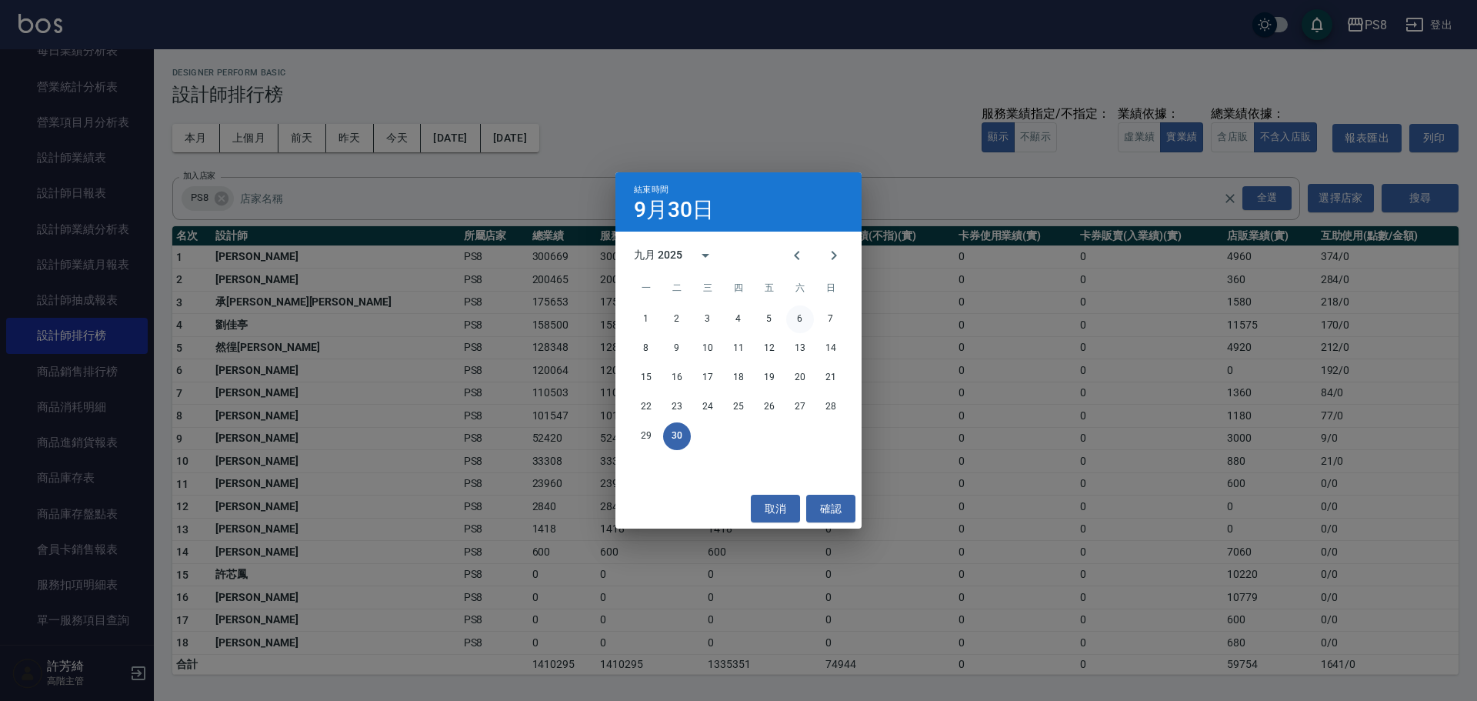
click at [801, 313] on button "6" at bounding box center [800, 319] width 28 height 28
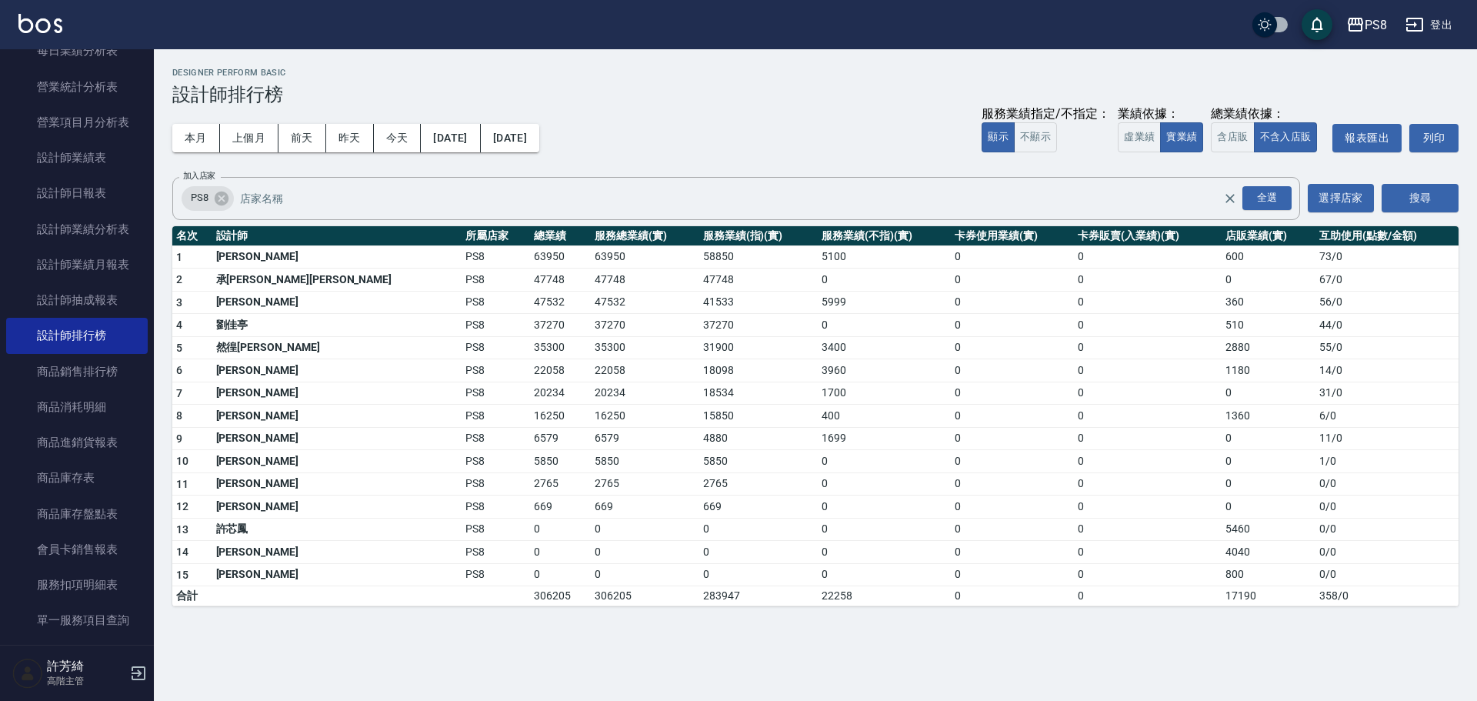
click at [48, 28] on img at bounding box center [40, 23] width 44 height 19
